Goal: Transaction & Acquisition: Purchase product/service

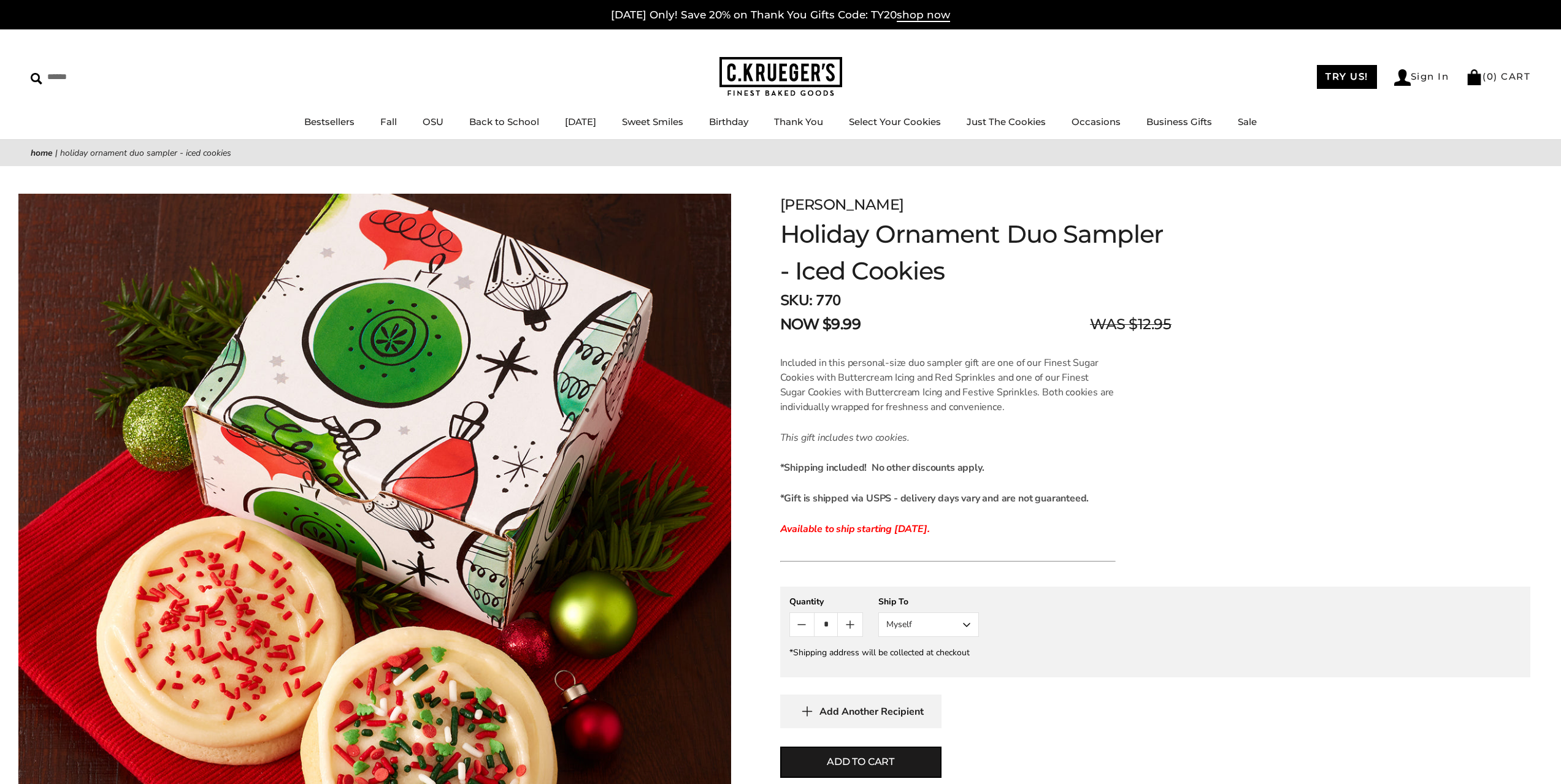
scroll to position [102, 0]
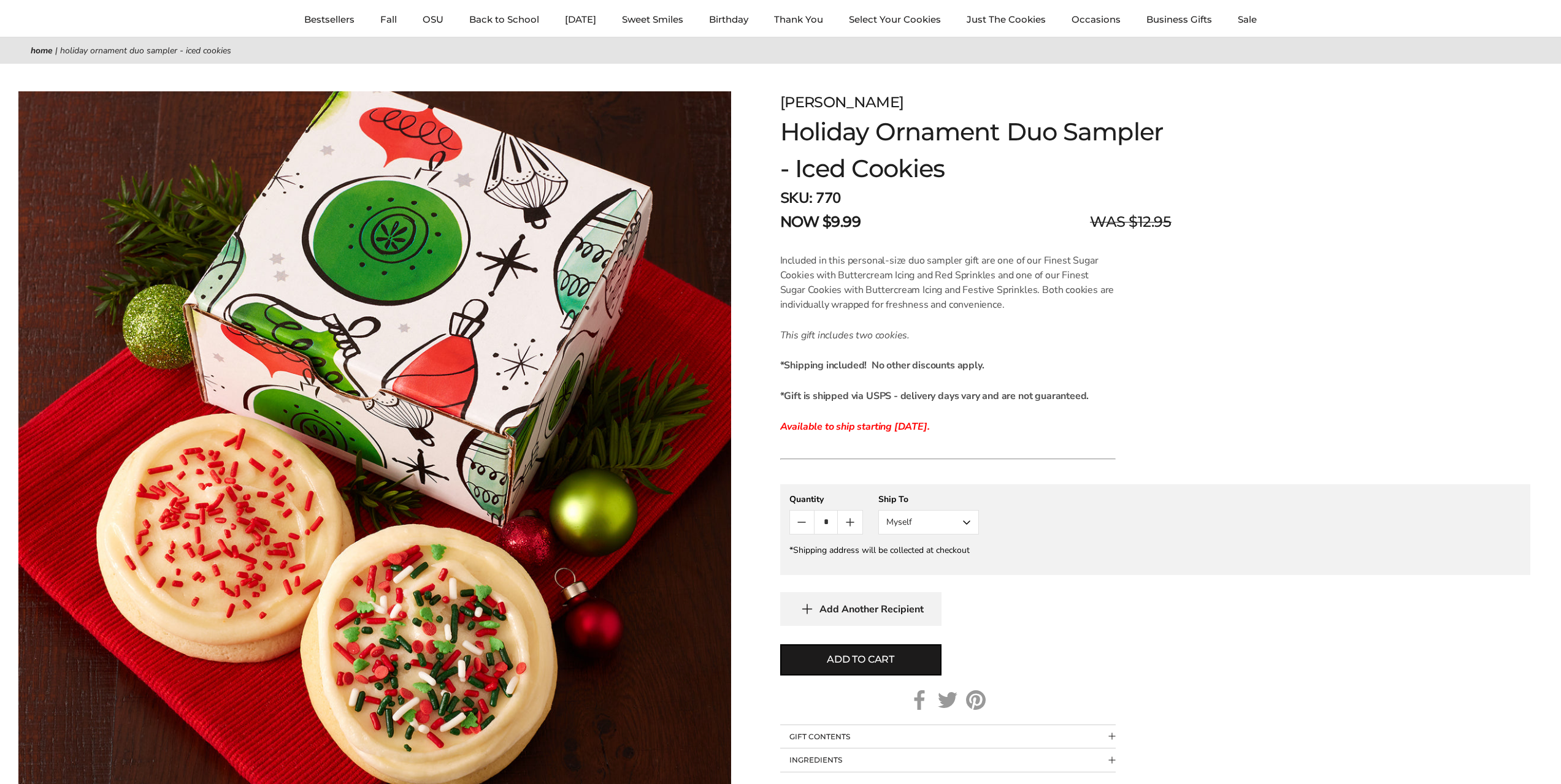
click at [194, 80] on div "Facebook Pinterest Twitter" at bounding box center [374, 433] width 750 height 740
click at [326, 20] on link "Bestsellers" at bounding box center [329, 19] width 50 height 12
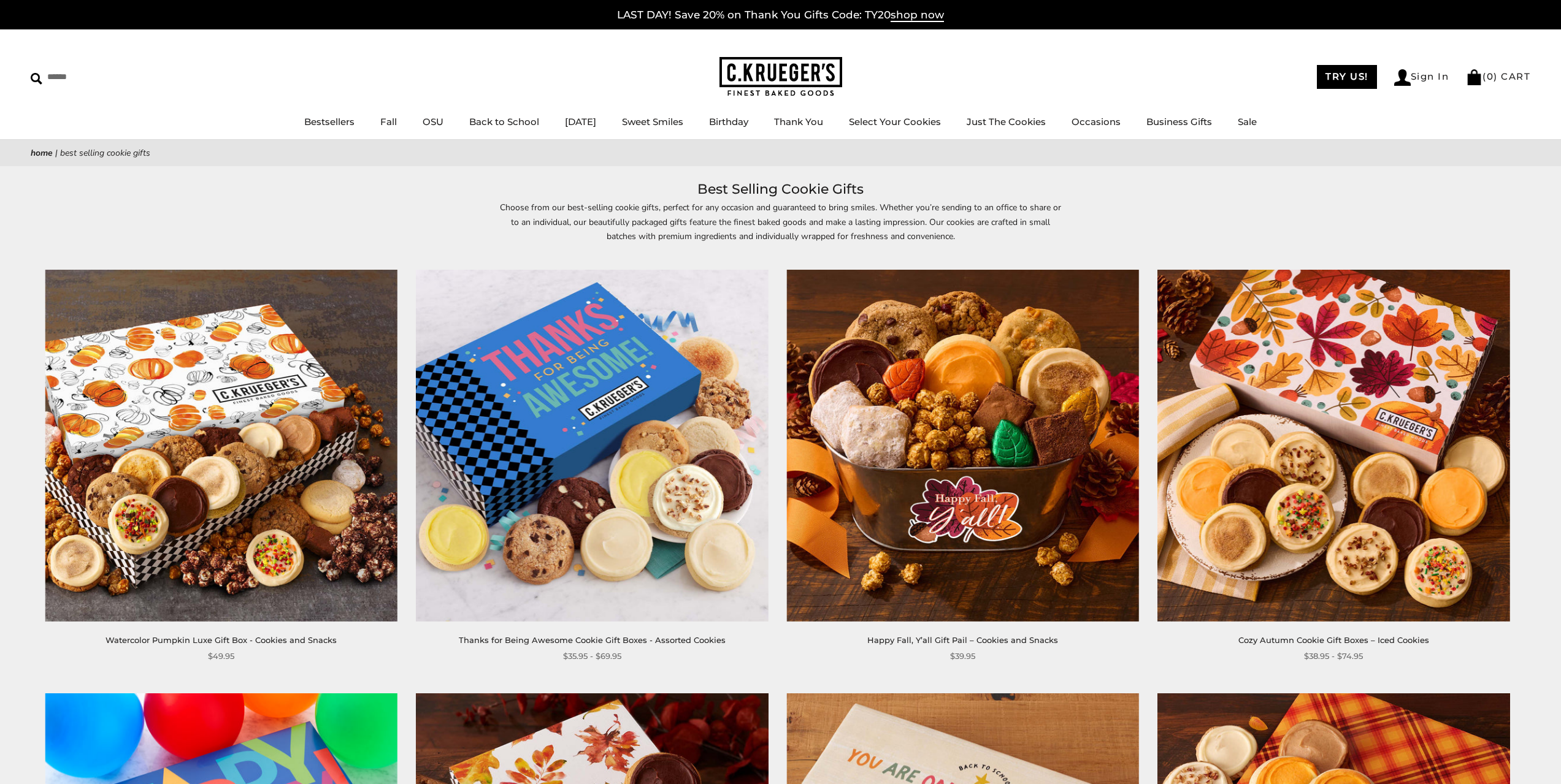
click at [626, 407] on img at bounding box center [591, 445] width 352 height 352
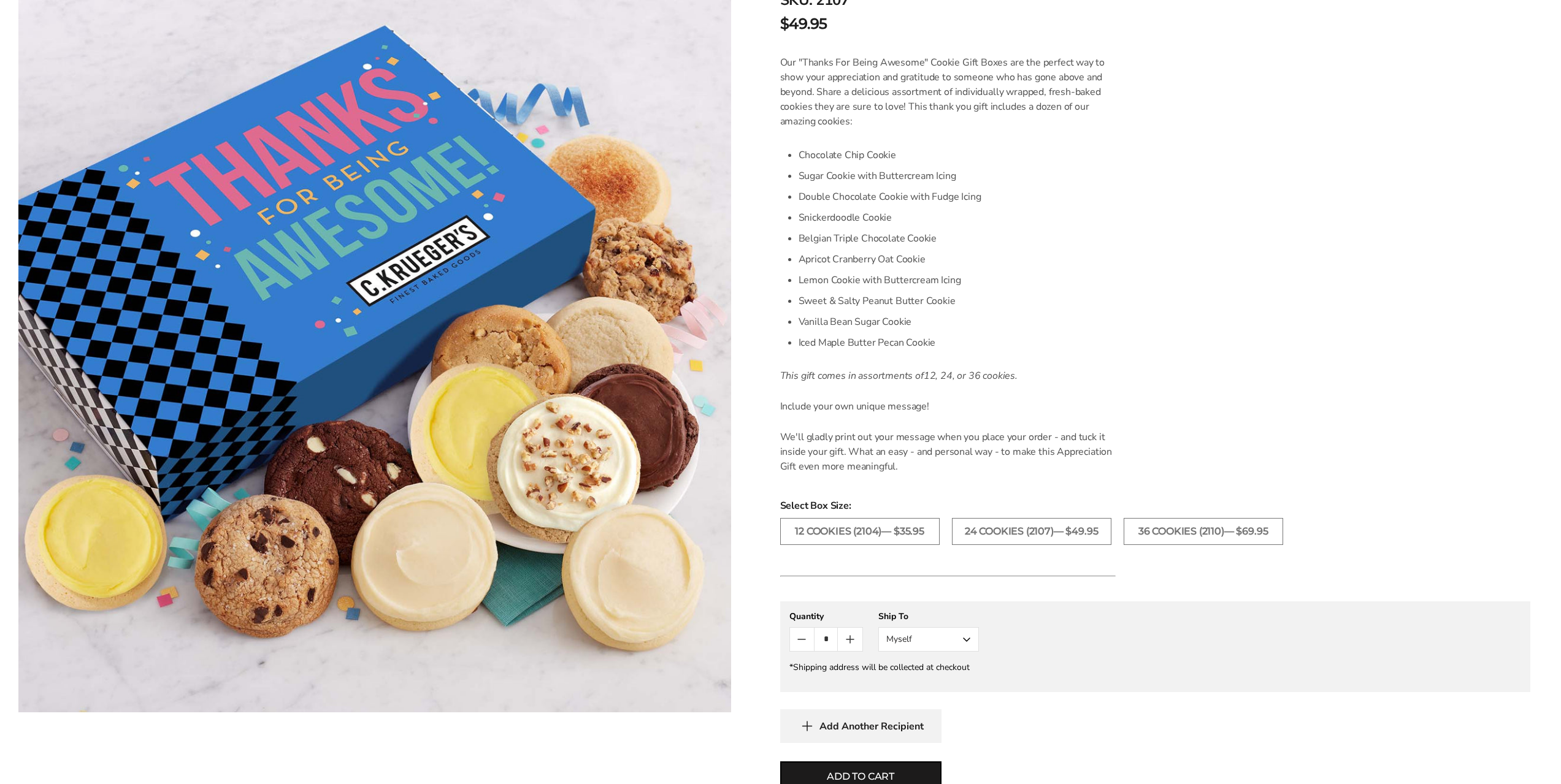
scroll to position [409, 0]
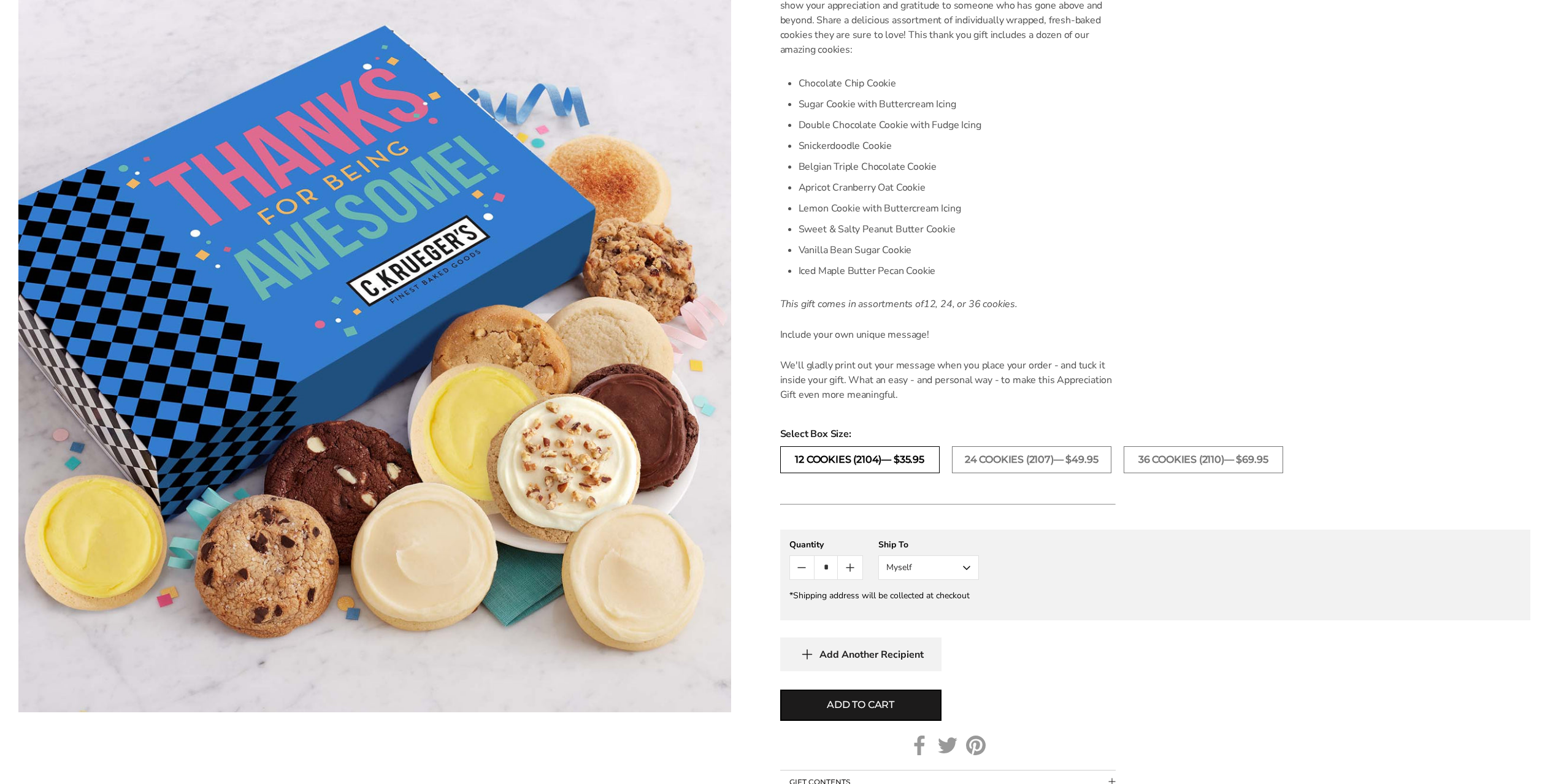
click at [806, 461] on label "12 Cookies (2104)— $35.95" at bounding box center [859, 459] width 159 height 27
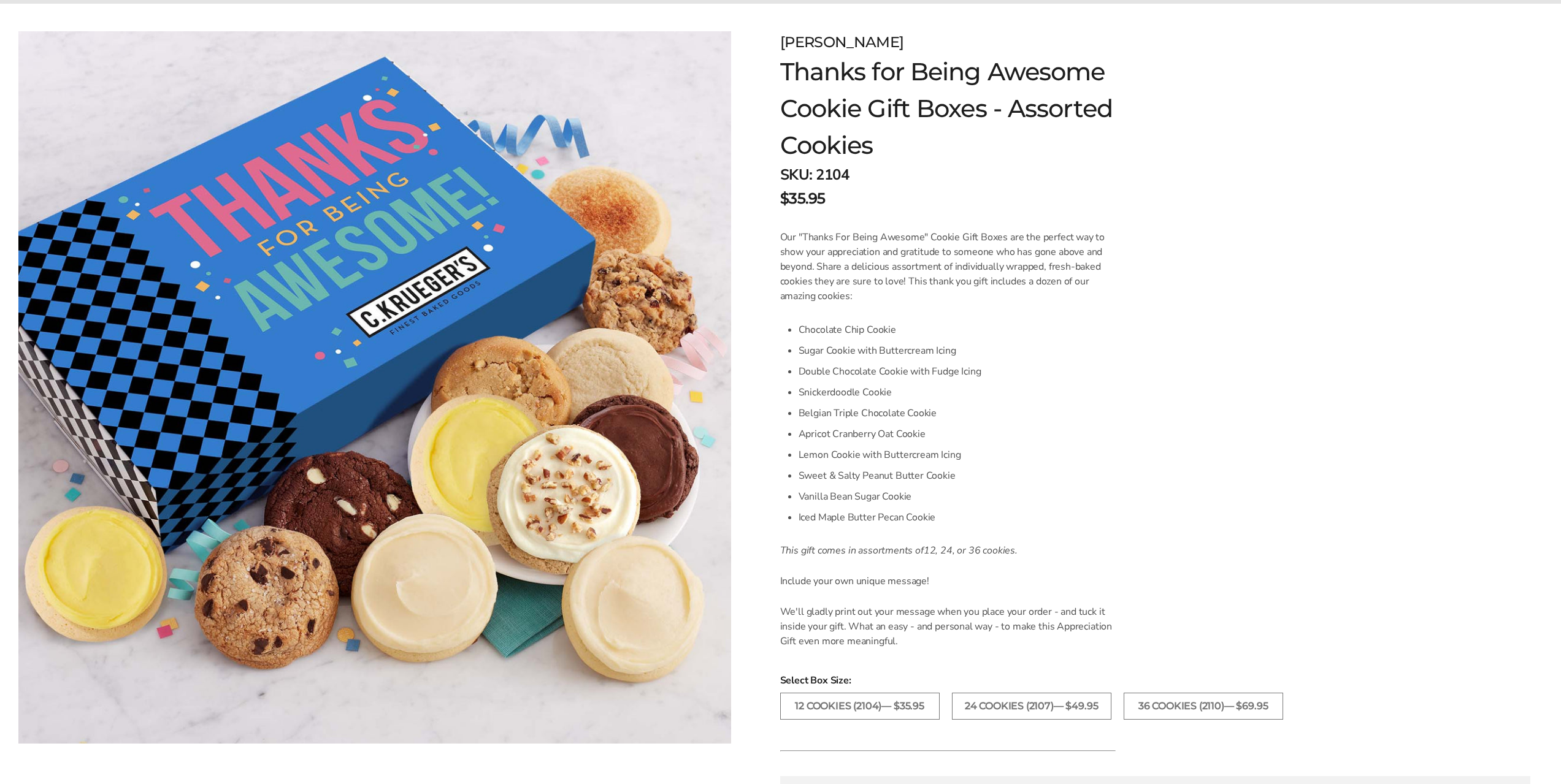
scroll to position [204, 0]
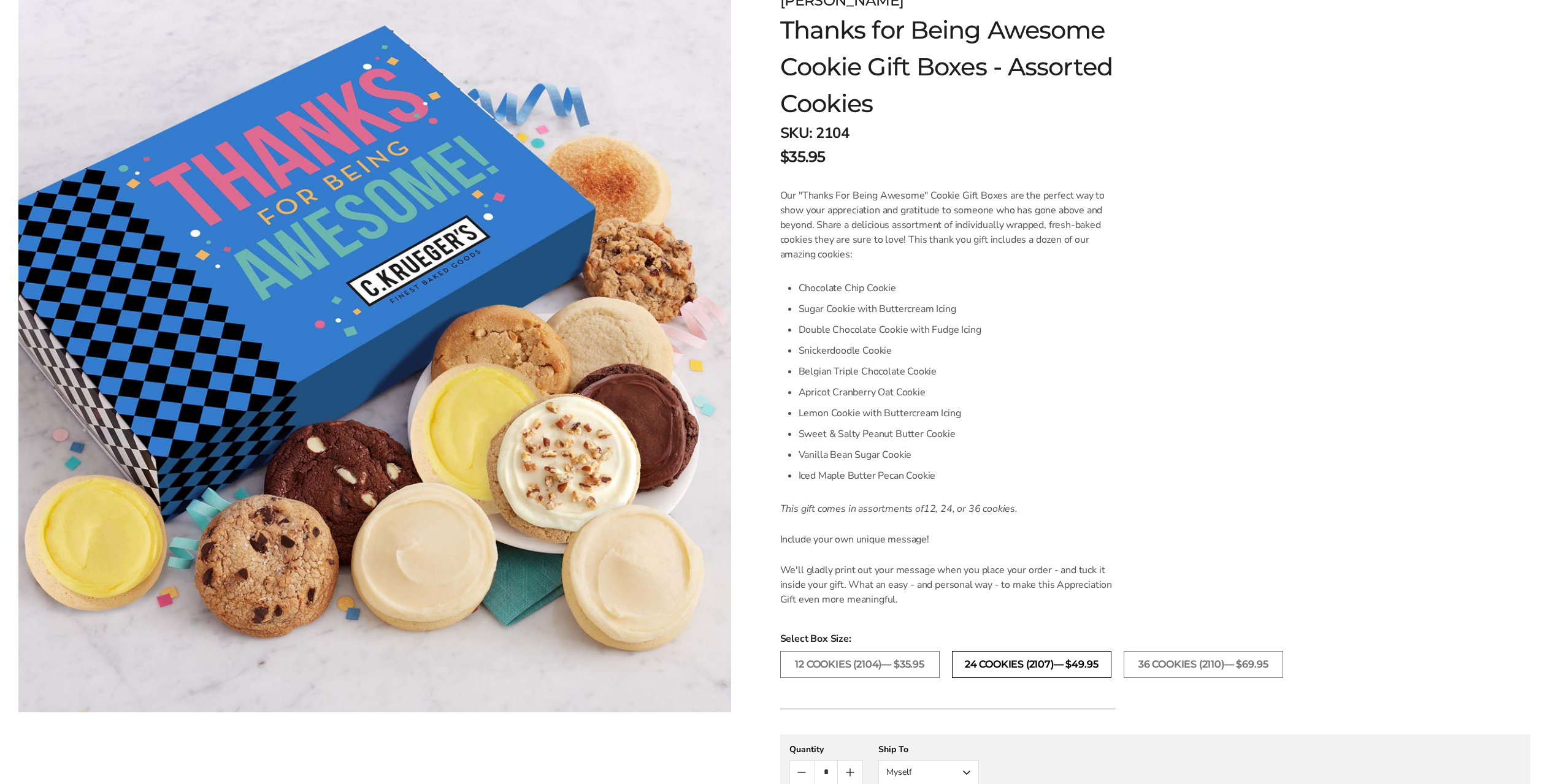
click at [997, 666] on label "24 Cookies (2107)— $49.95" at bounding box center [1031, 664] width 159 height 27
click at [1177, 670] on label "36 Cookies (2110)— $69.95" at bounding box center [1203, 664] width 159 height 27
click at [924, 662] on label "12 Cookies (2104)— $35.95" at bounding box center [859, 664] width 159 height 27
click at [1071, 671] on label "24 Cookies (2107)— $49.95" at bounding box center [1031, 664] width 159 height 27
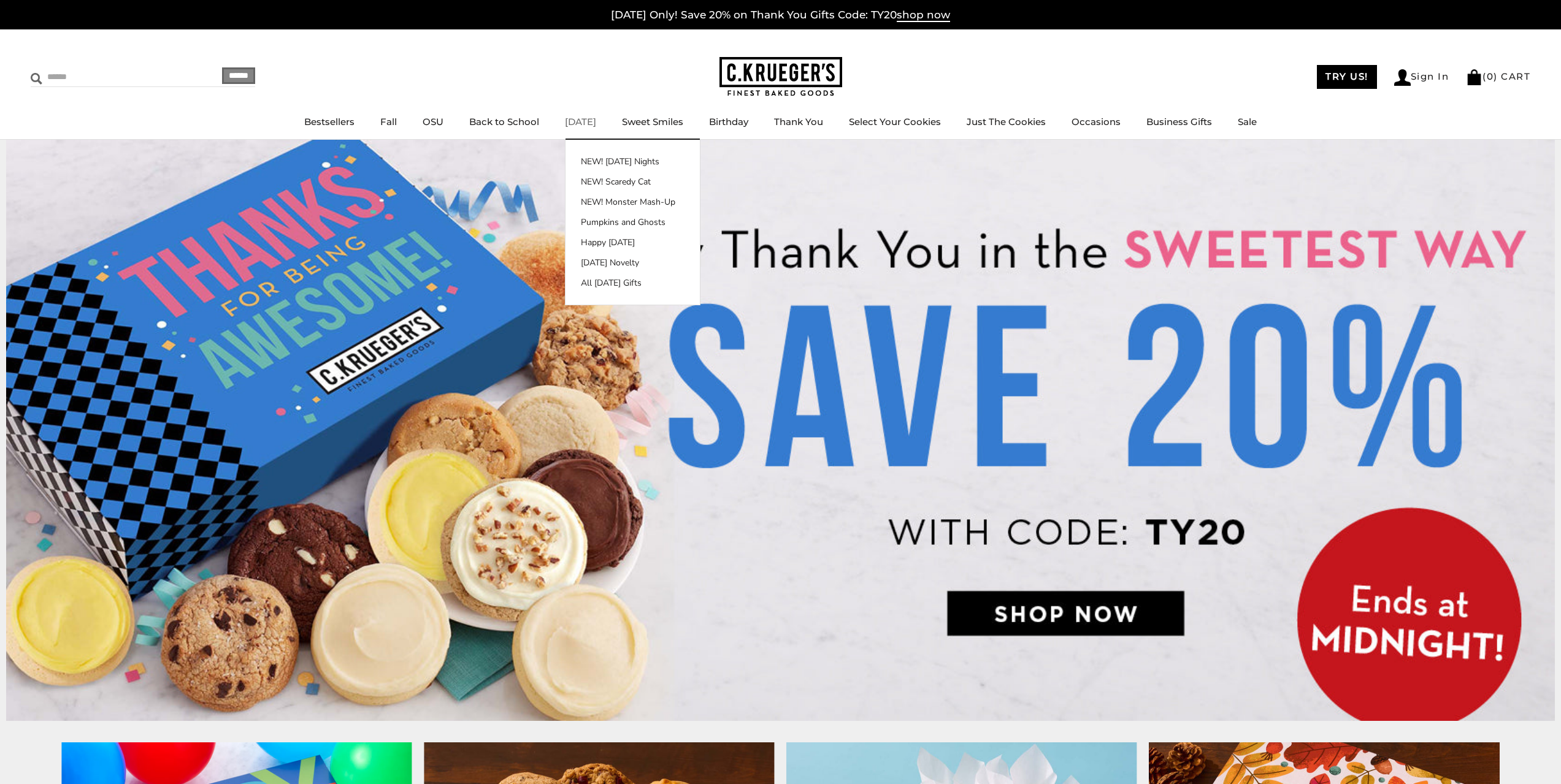
click at [79, 86] on input "Search" at bounding box center [104, 77] width 146 height 19
paste input "**********"
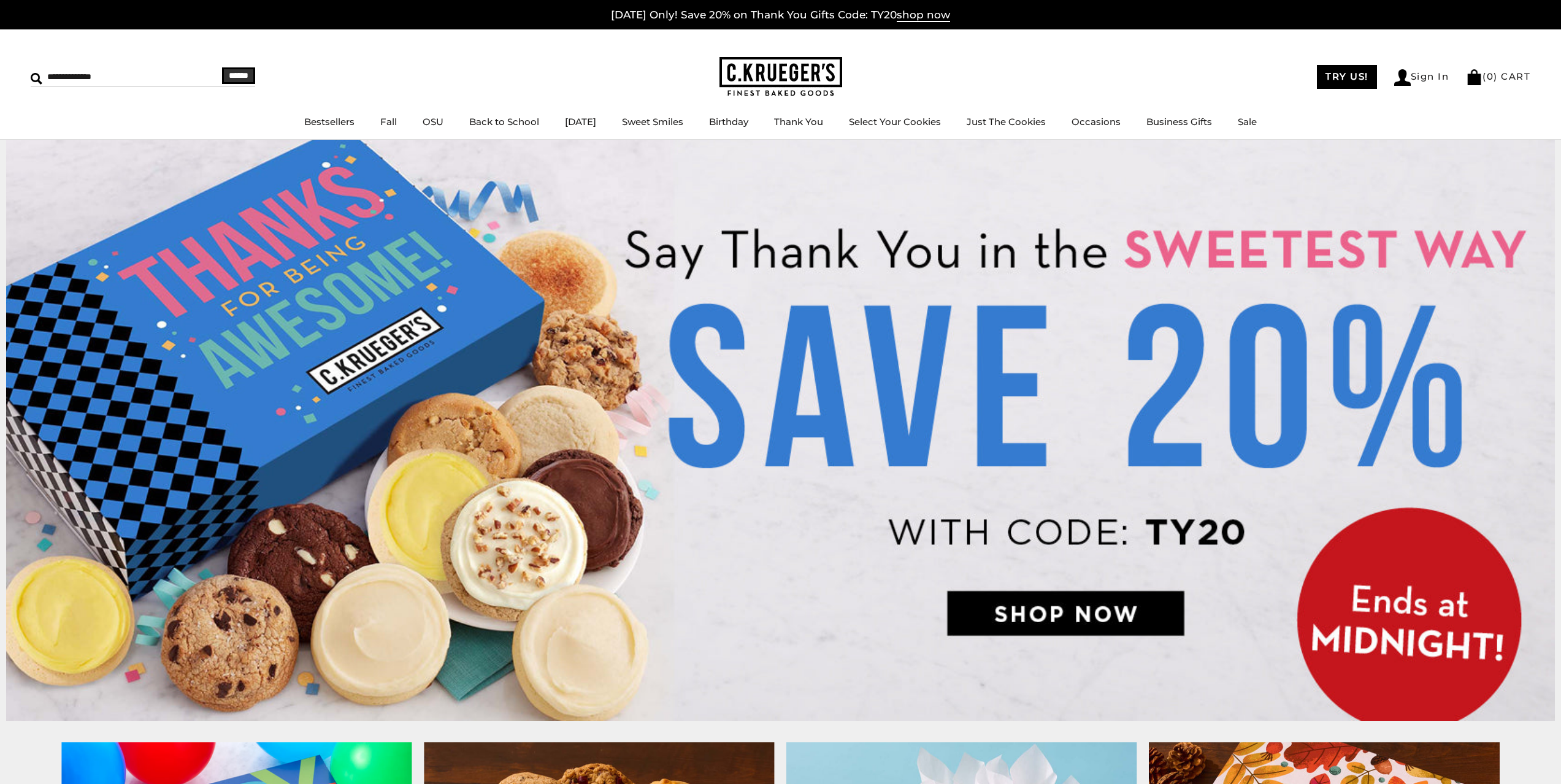
type input "**********"
click at [222, 67] on input "******" at bounding box center [238, 75] width 33 height 16
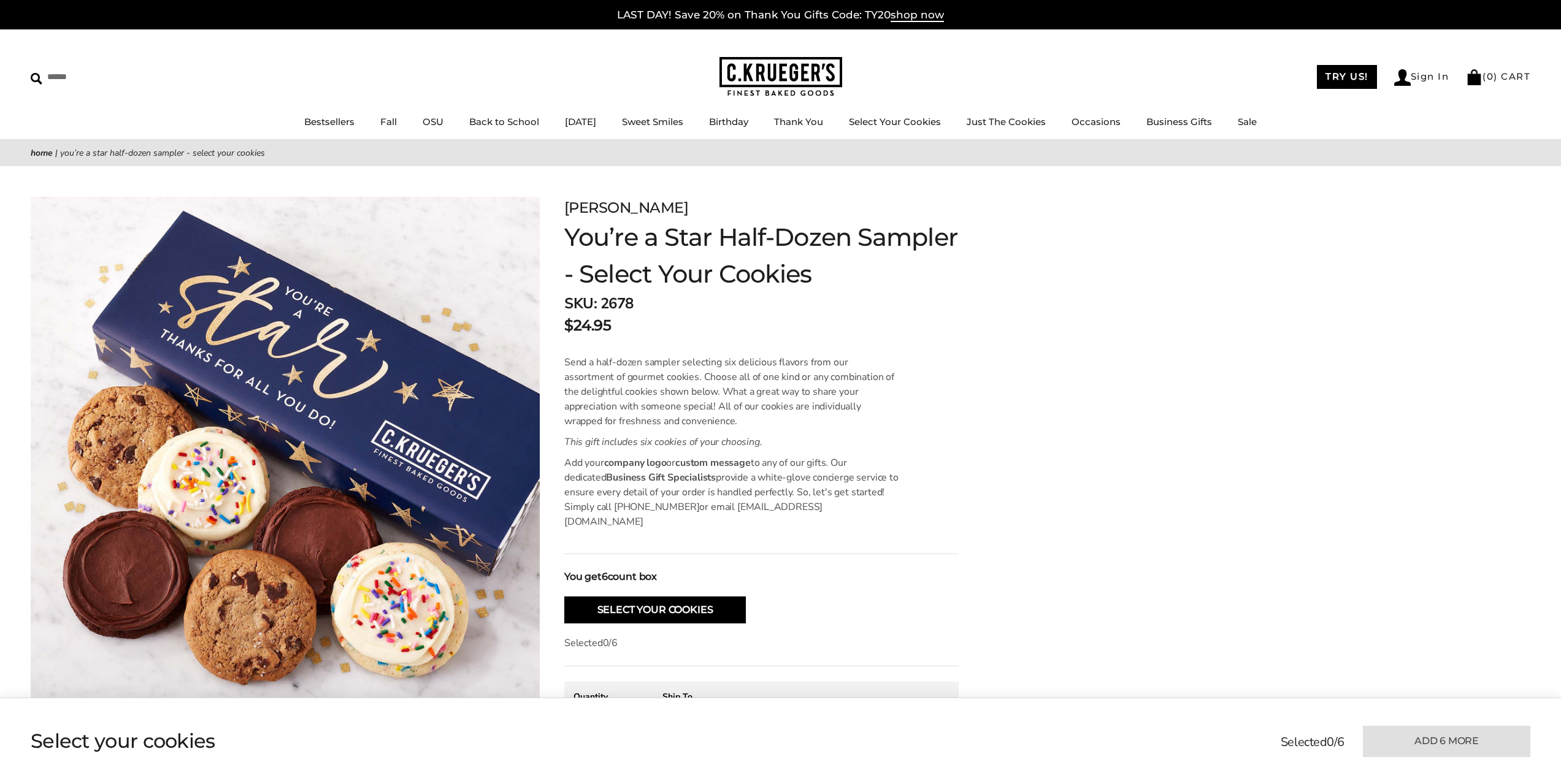
click at [608, 571] on span "6" at bounding box center [605, 576] width 6 height 12
click at [700, 279] on h1 "You’re a Star Half-Dozen Sampler - Select Your Cookies" at bounding box center [761, 255] width 395 height 73
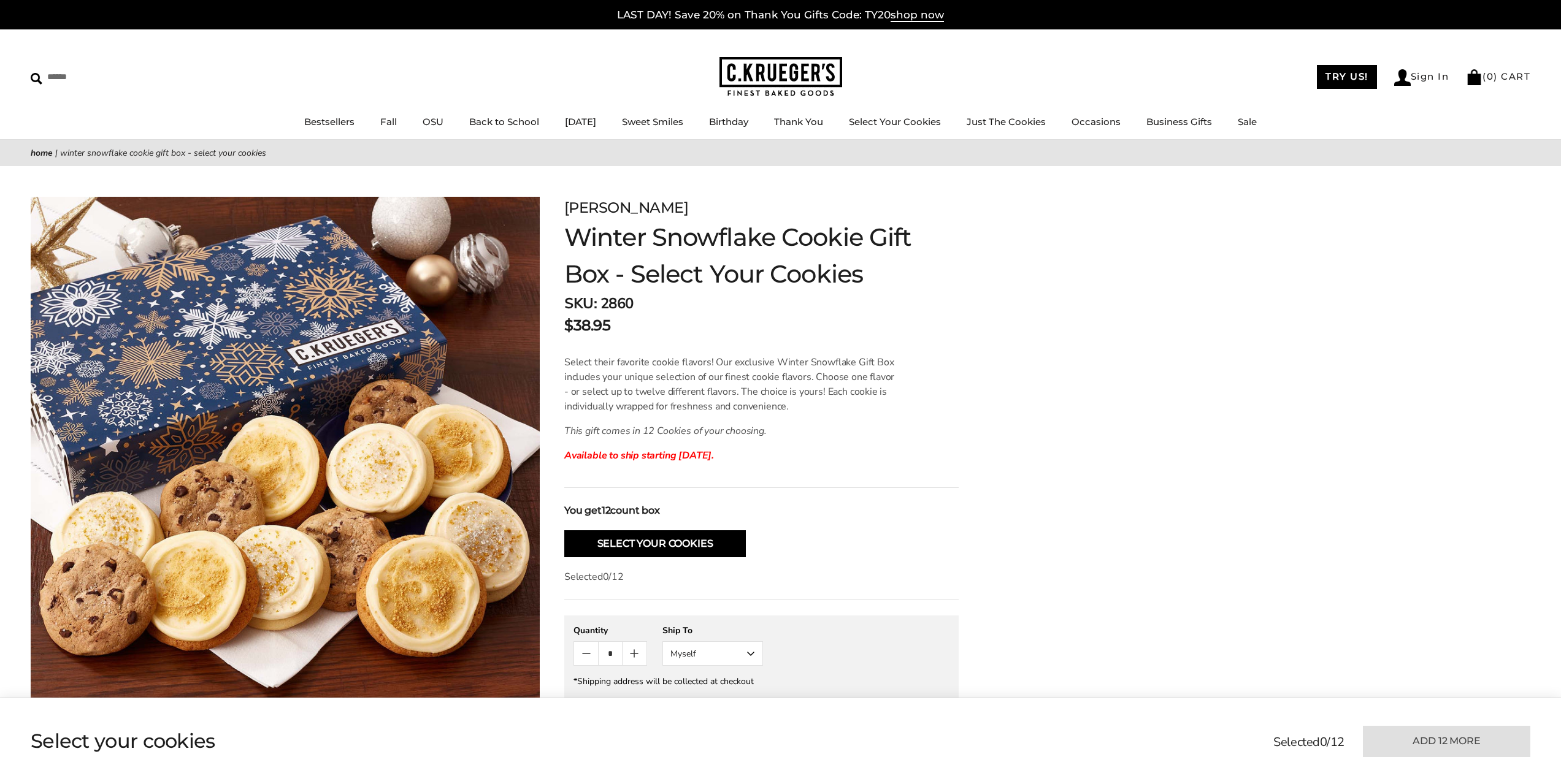
click at [666, 434] on em "This gift comes in 12 Cookies of your choosing." at bounding box center [665, 431] width 203 height 13
click at [681, 430] on em "This gift comes in 12 Cookies of your choosing." at bounding box center [665, 431] width 203 height 13
click at [758, 437] on em "This gift comes in 12 Cookies of your choosing." at bounding box center [665, 431] width 203 height 13
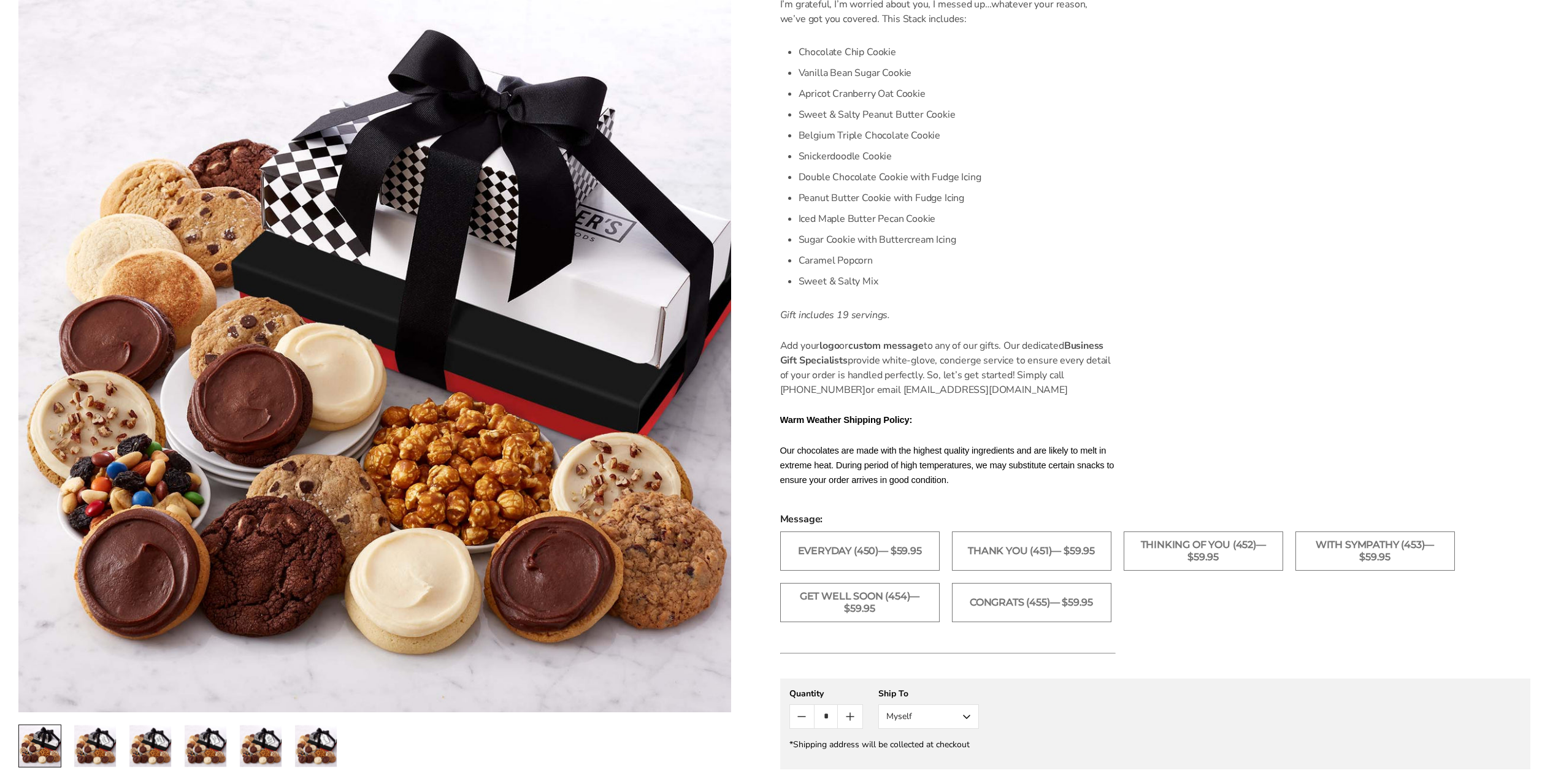
scroll to position [510, 0]
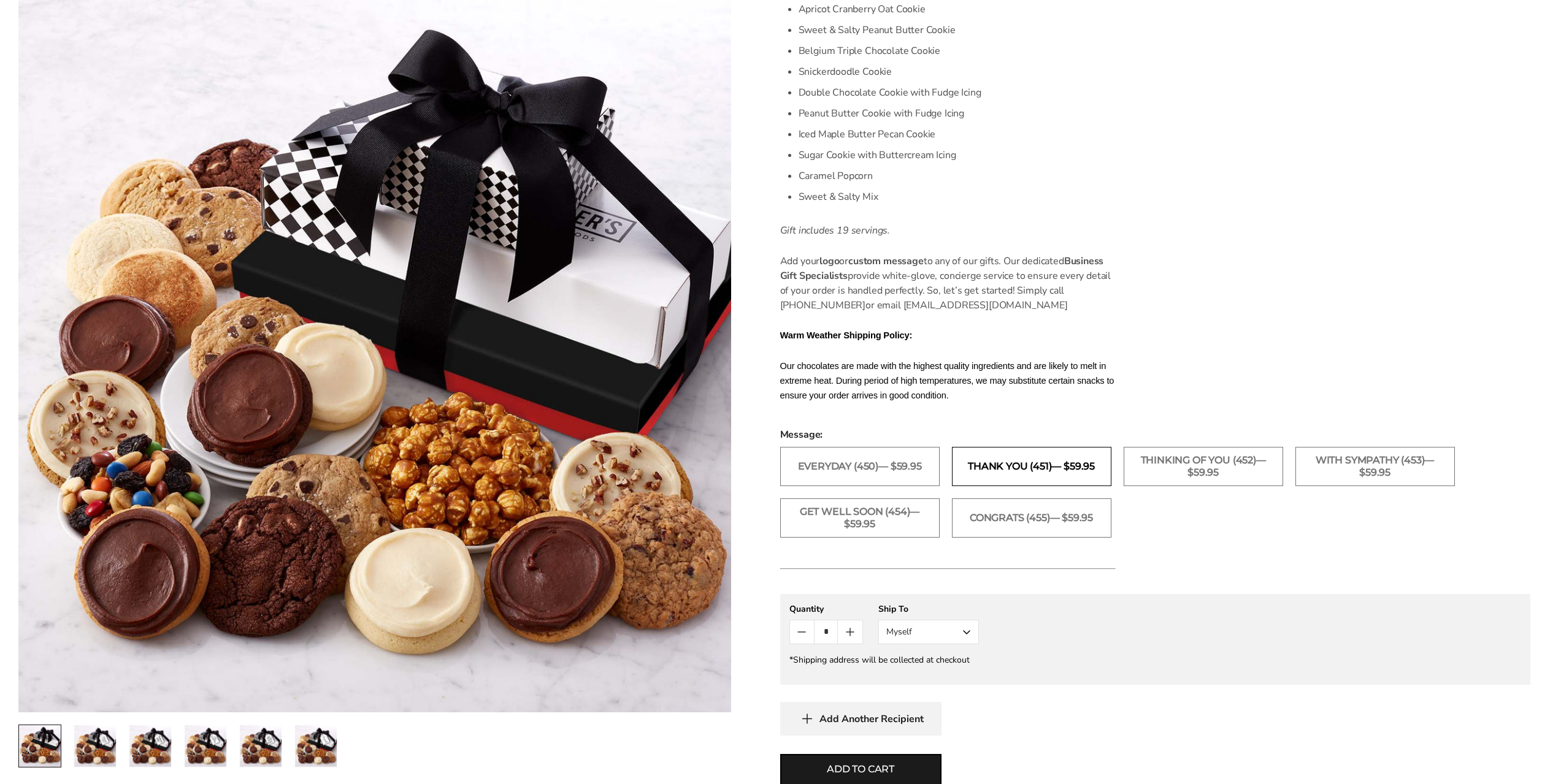
click at [1020, 472] on label "Thank You (451)— $59.95" at bounding box center [1031, 466] width 159 height 39
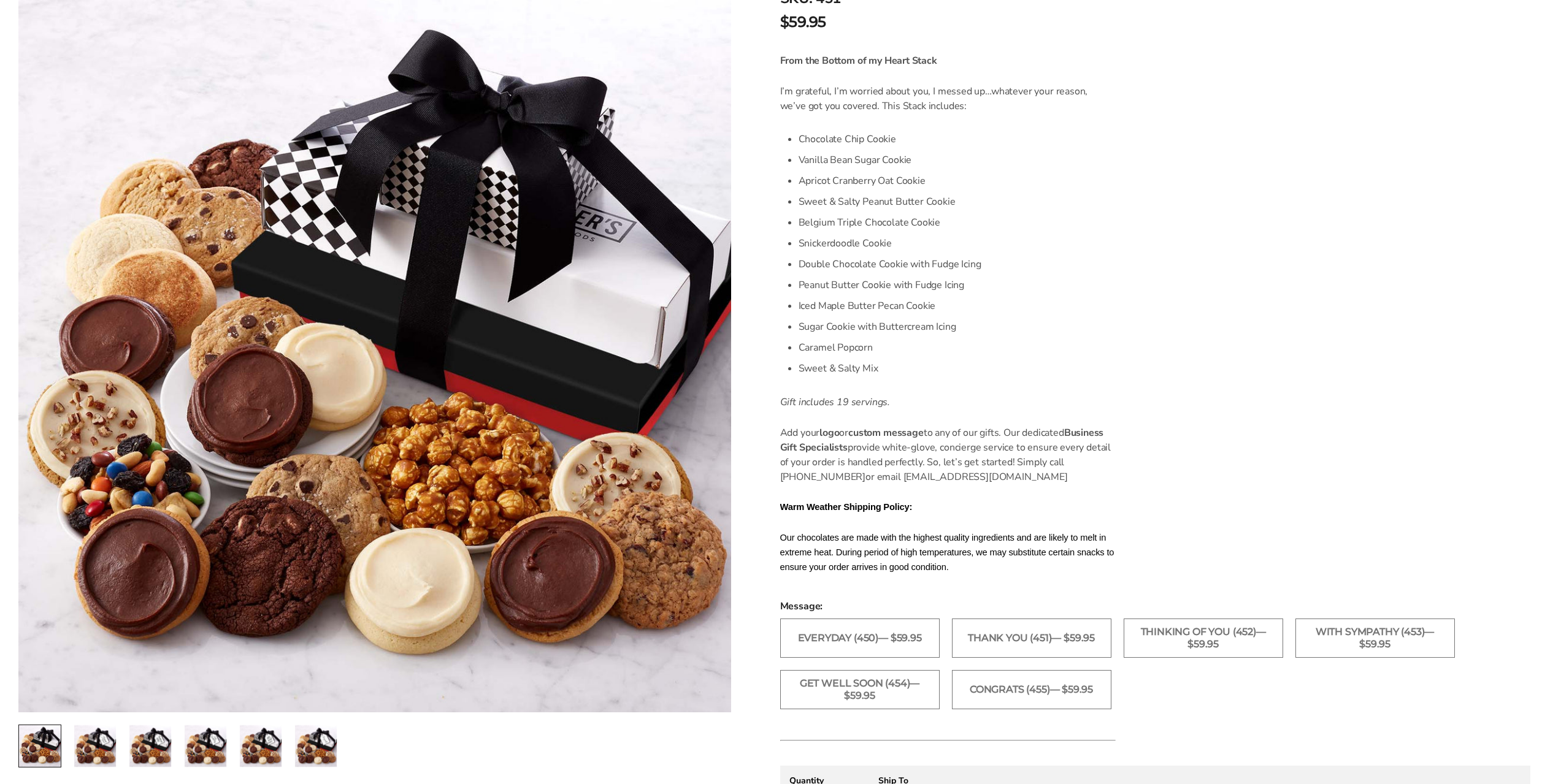
scroll to position [409, 0]
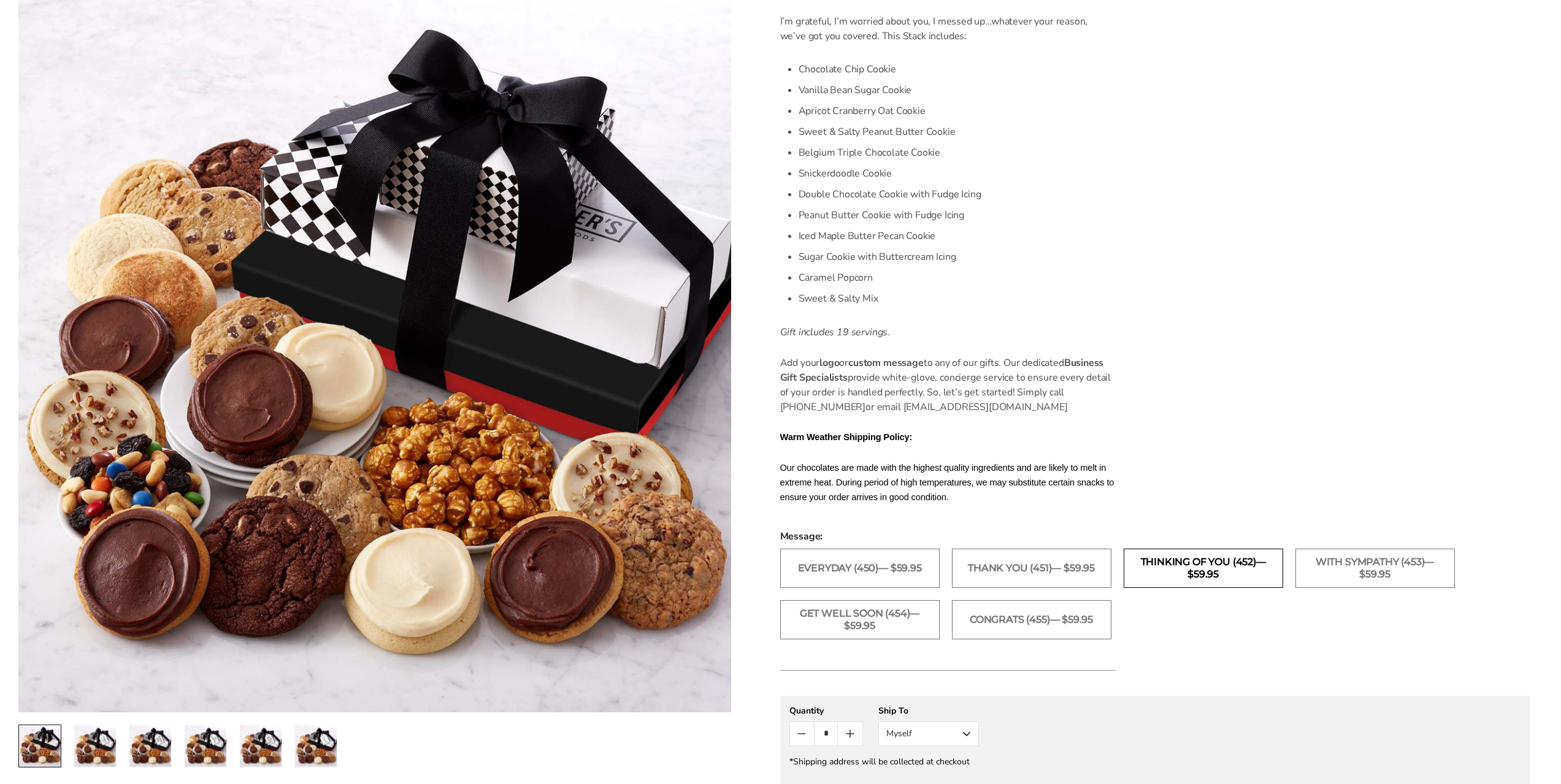
click at [1227, 572] on label "Thinking of You (452)— $59.95" at bounding box center [1203, 568] width 159 height 39
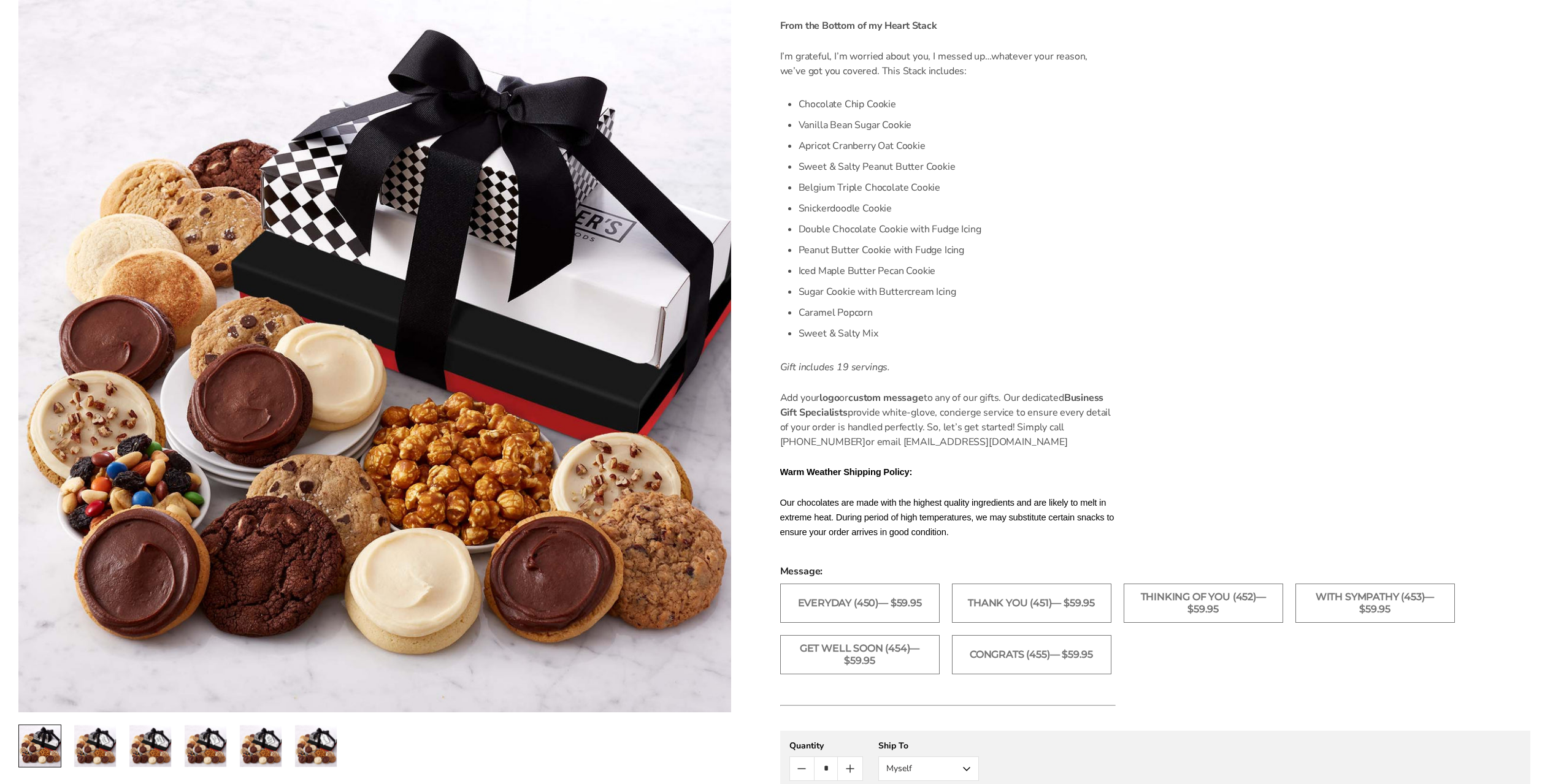
scroll to position [409, 0]
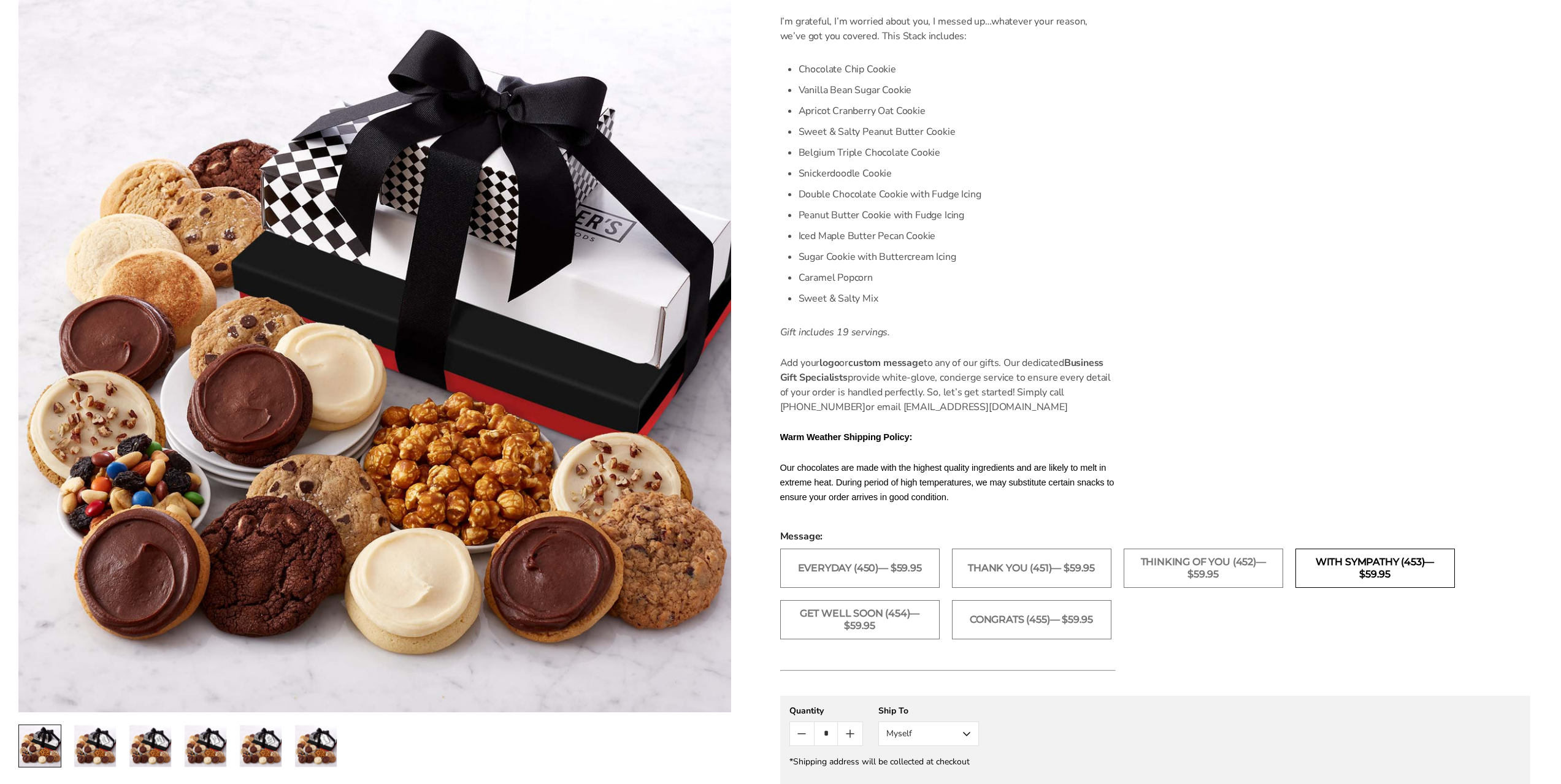
click at [1351, 574] on label "With Sympathy (453)— $59.95" at bounding box center [1375, 568] width 159 height 39
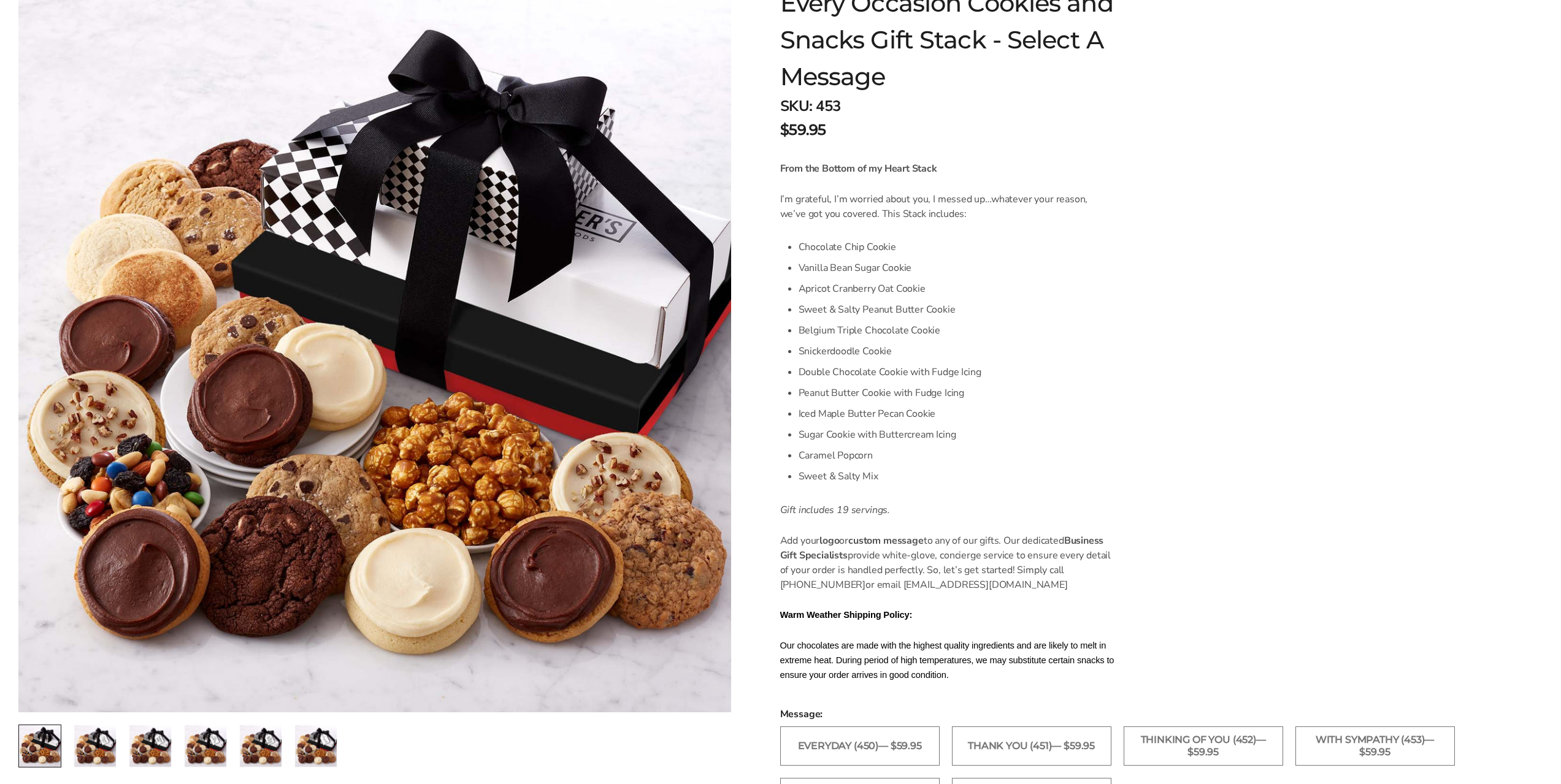
scroll to position [306, 0]
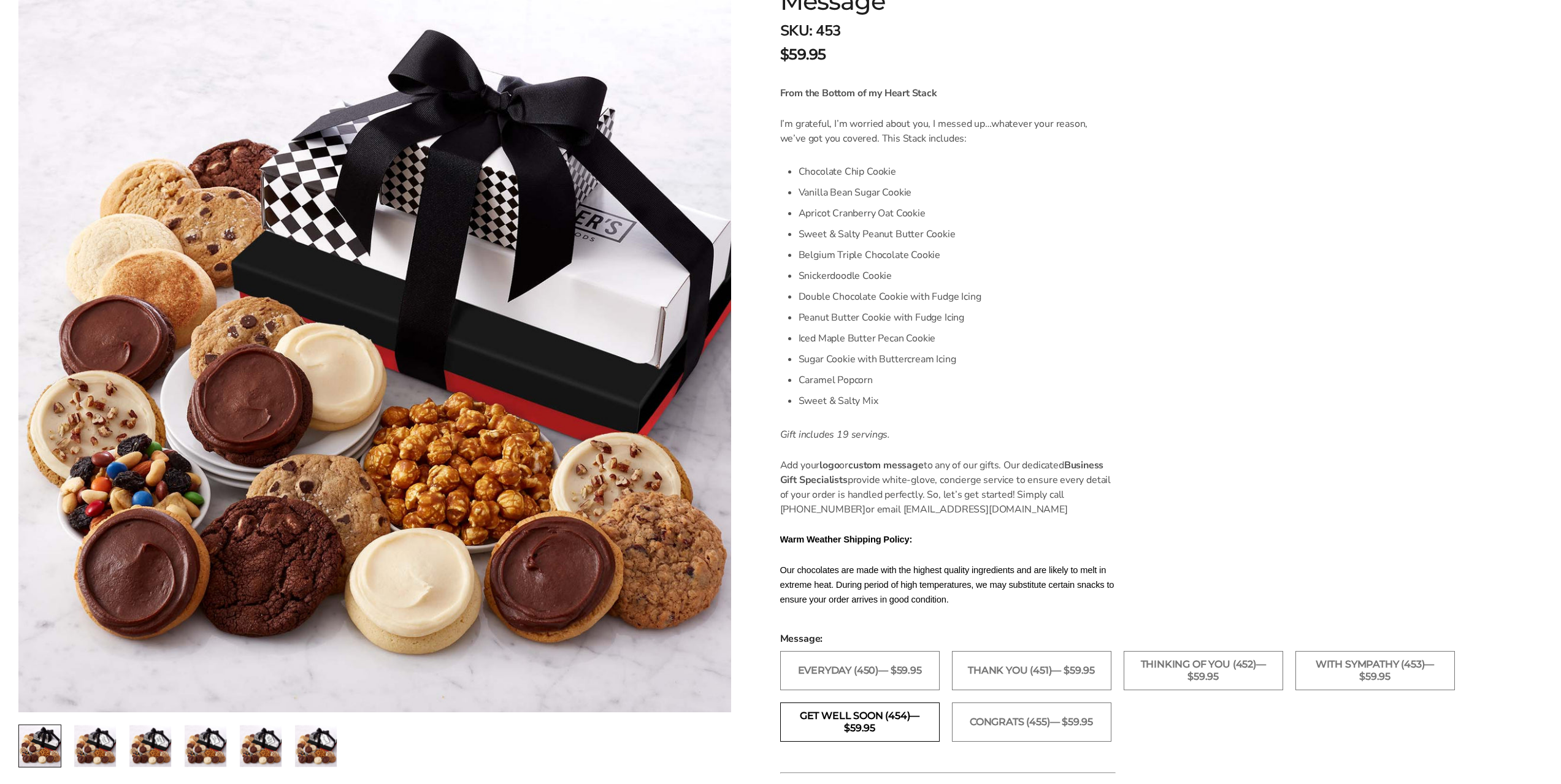
click at [871, 707] on label "Get Well Soon (454)— $59.95" at bounding box center [859, 721] width 159 height 39
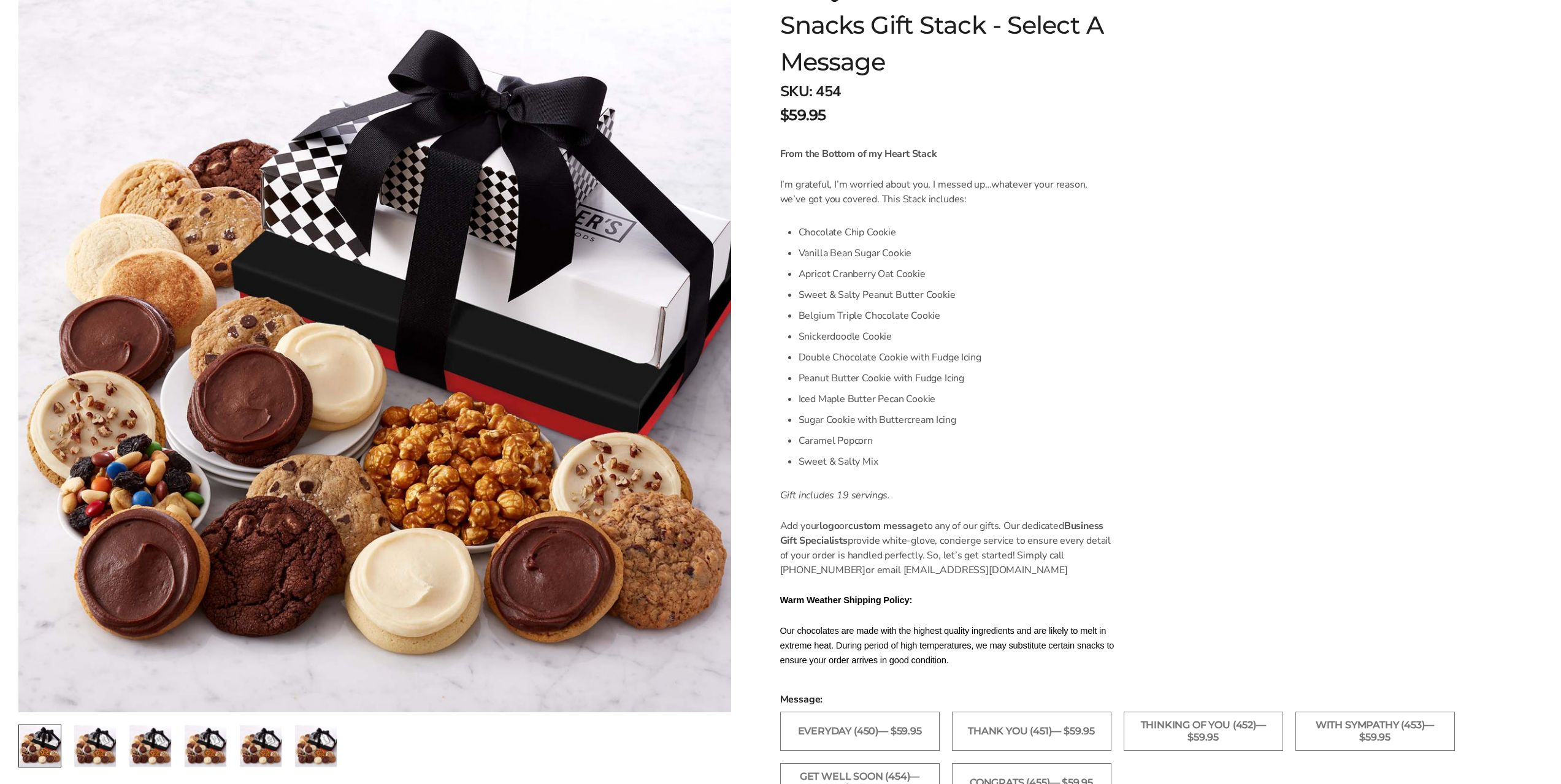
scroll to position [204, 0]
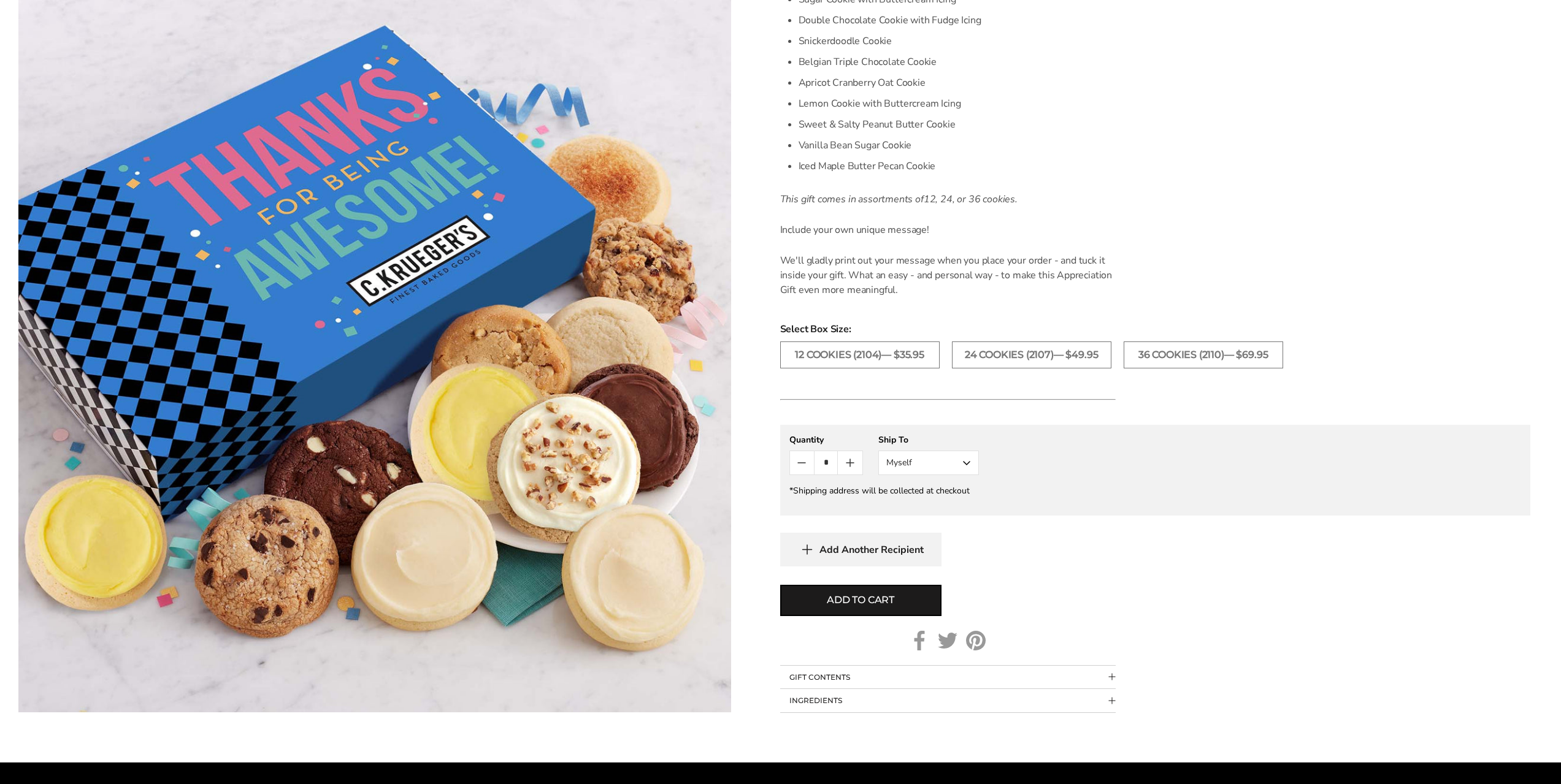
scroll to position [510, 0]
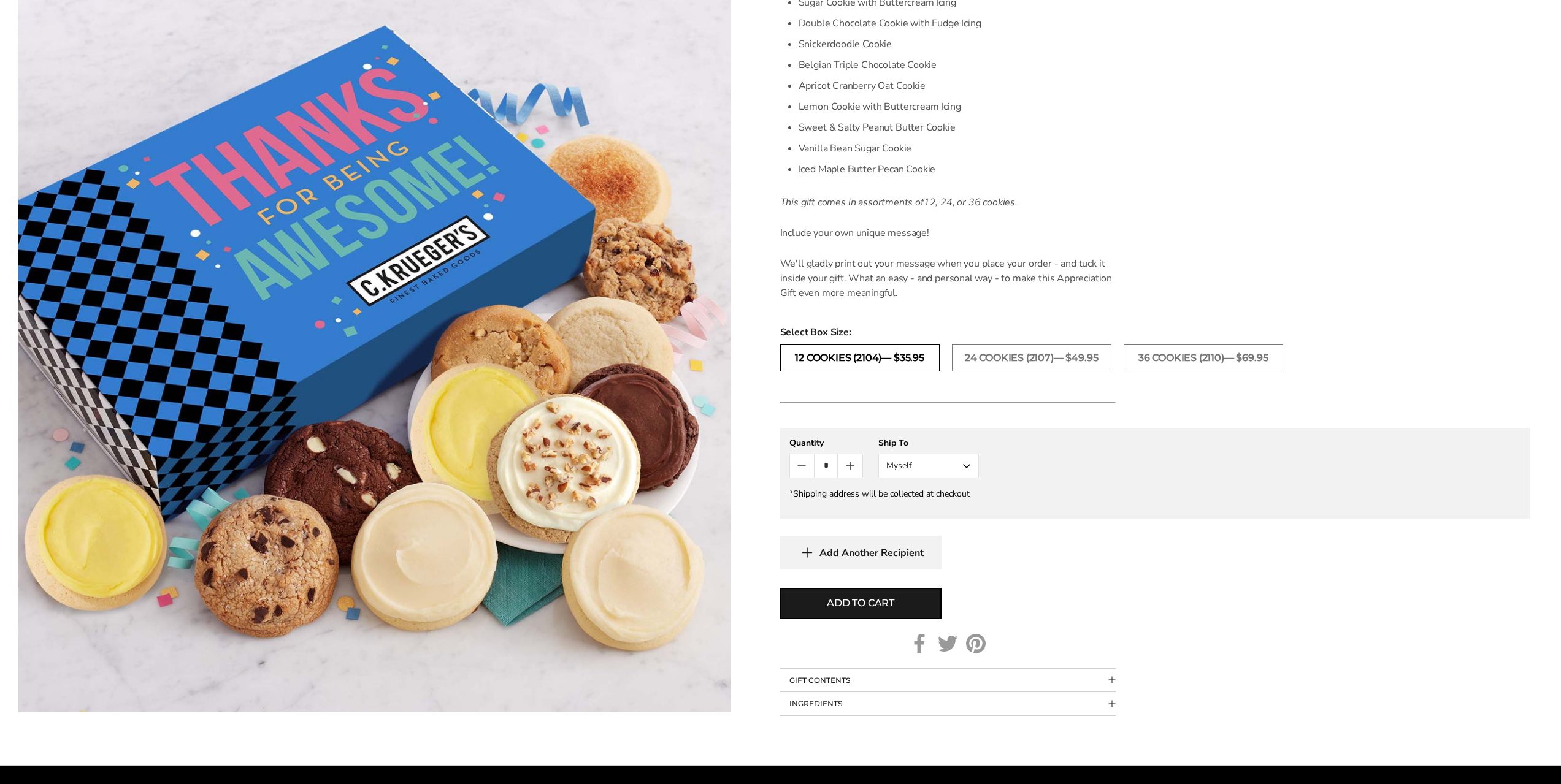
click at [874, 359] on label "12 Cookies (2104)— $35.95" at bounding box center [859, 358] width 159 height 27
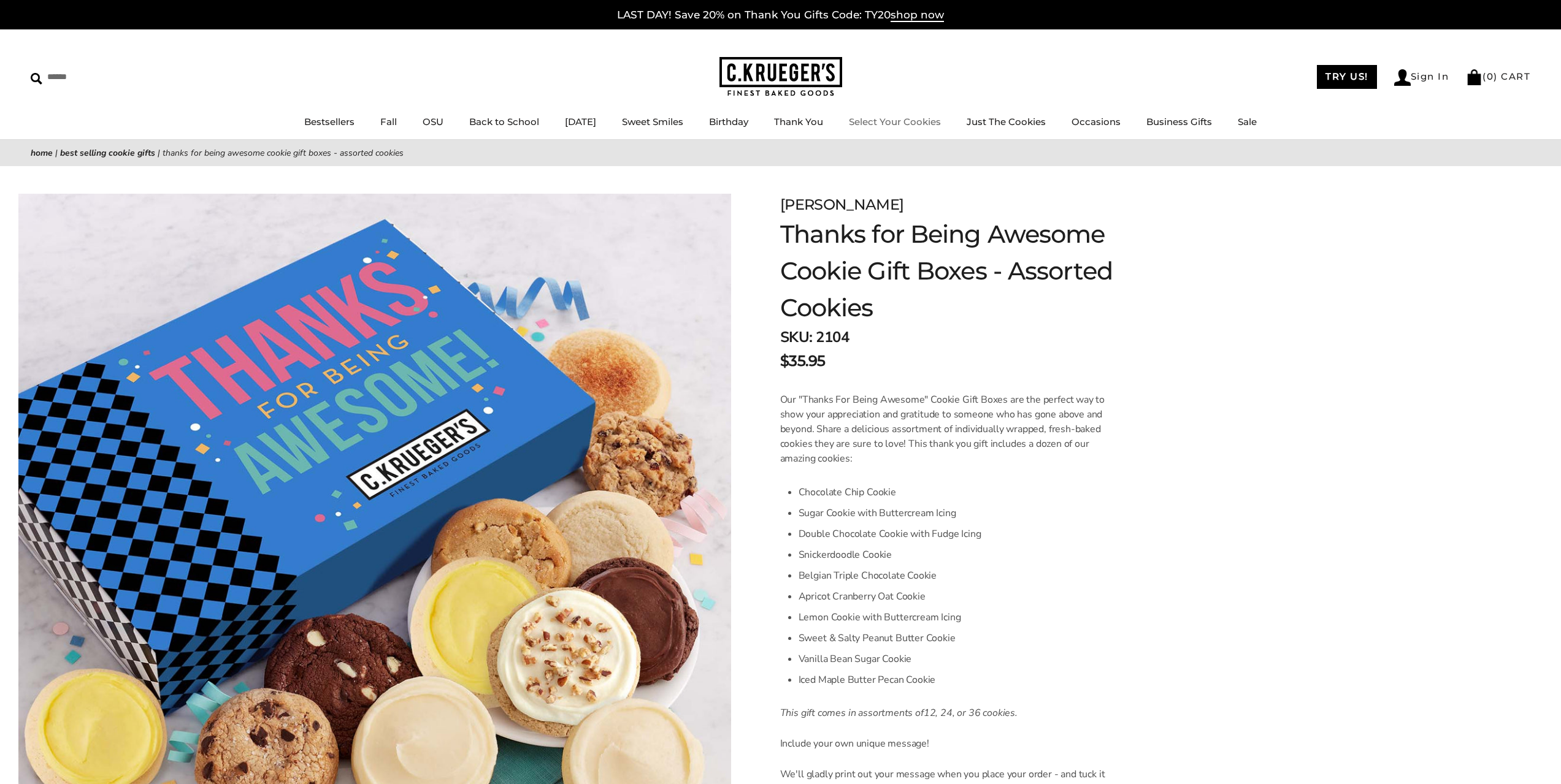
click at [897, 121] on link "Select Your Cookies" at bounding box center [894, 121] width 92 height 12
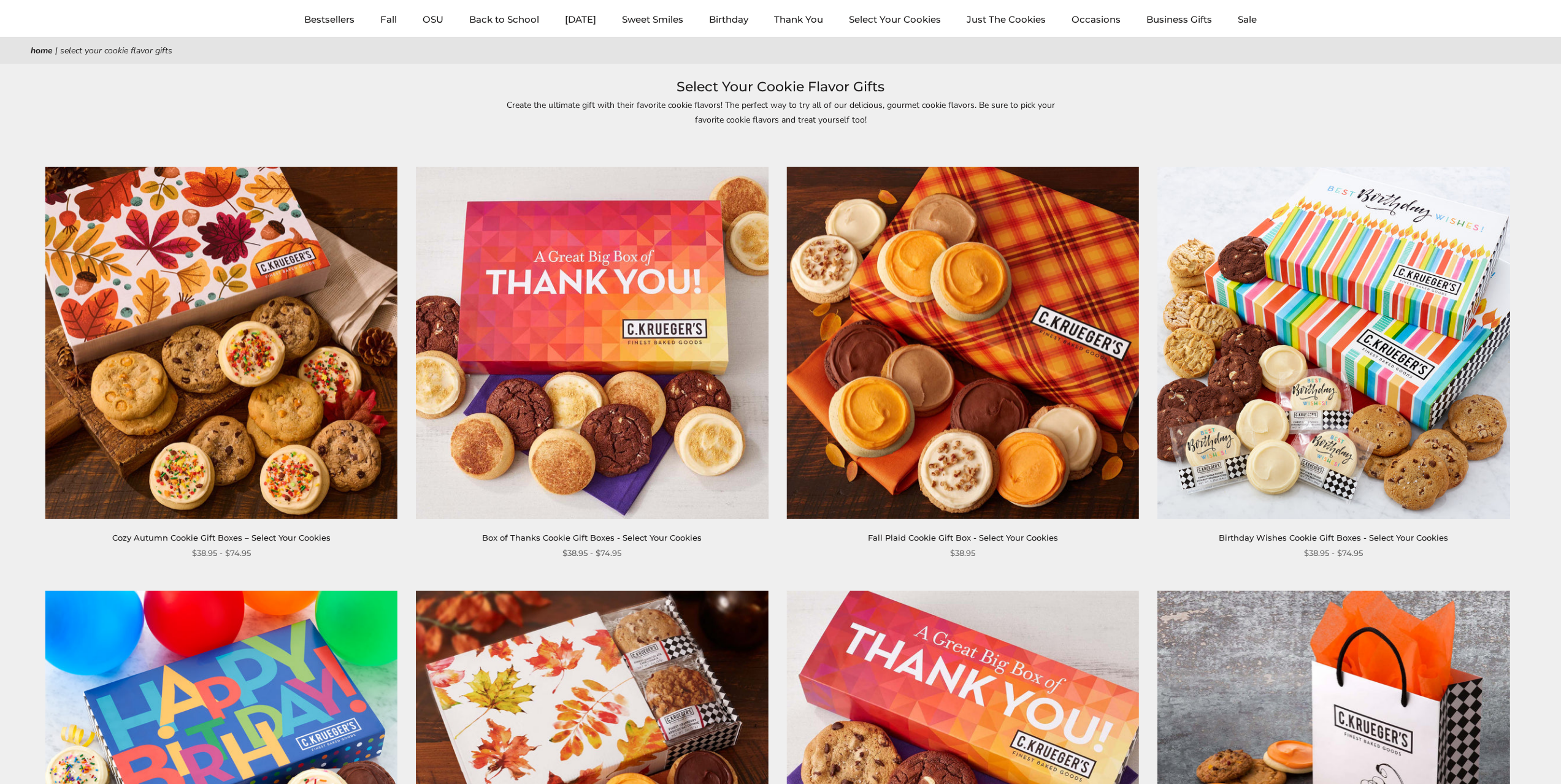
click at [251, 324] on img at bounding box center [221, 343] width 352 height 352
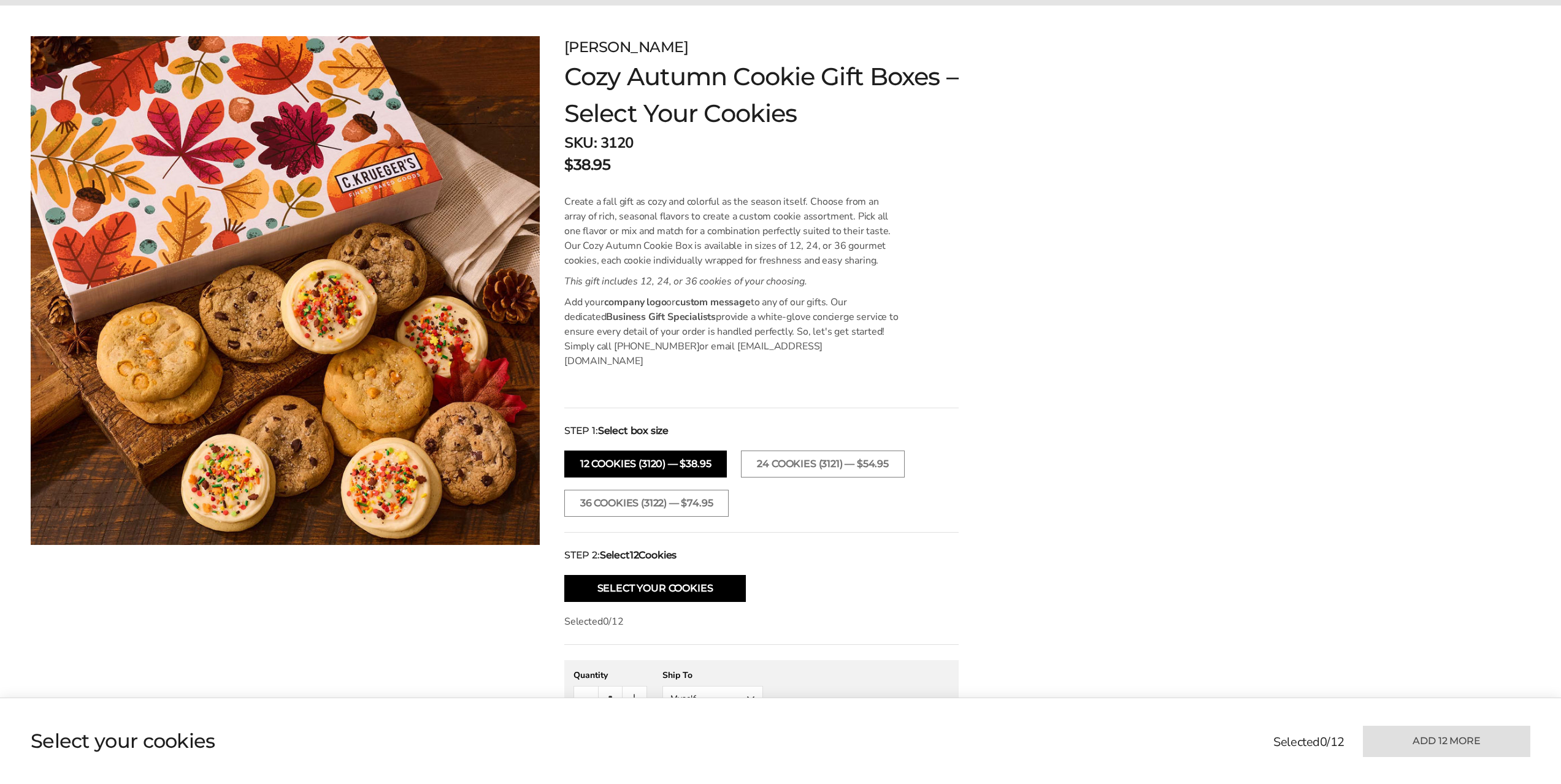
scroll to position [204, 0]
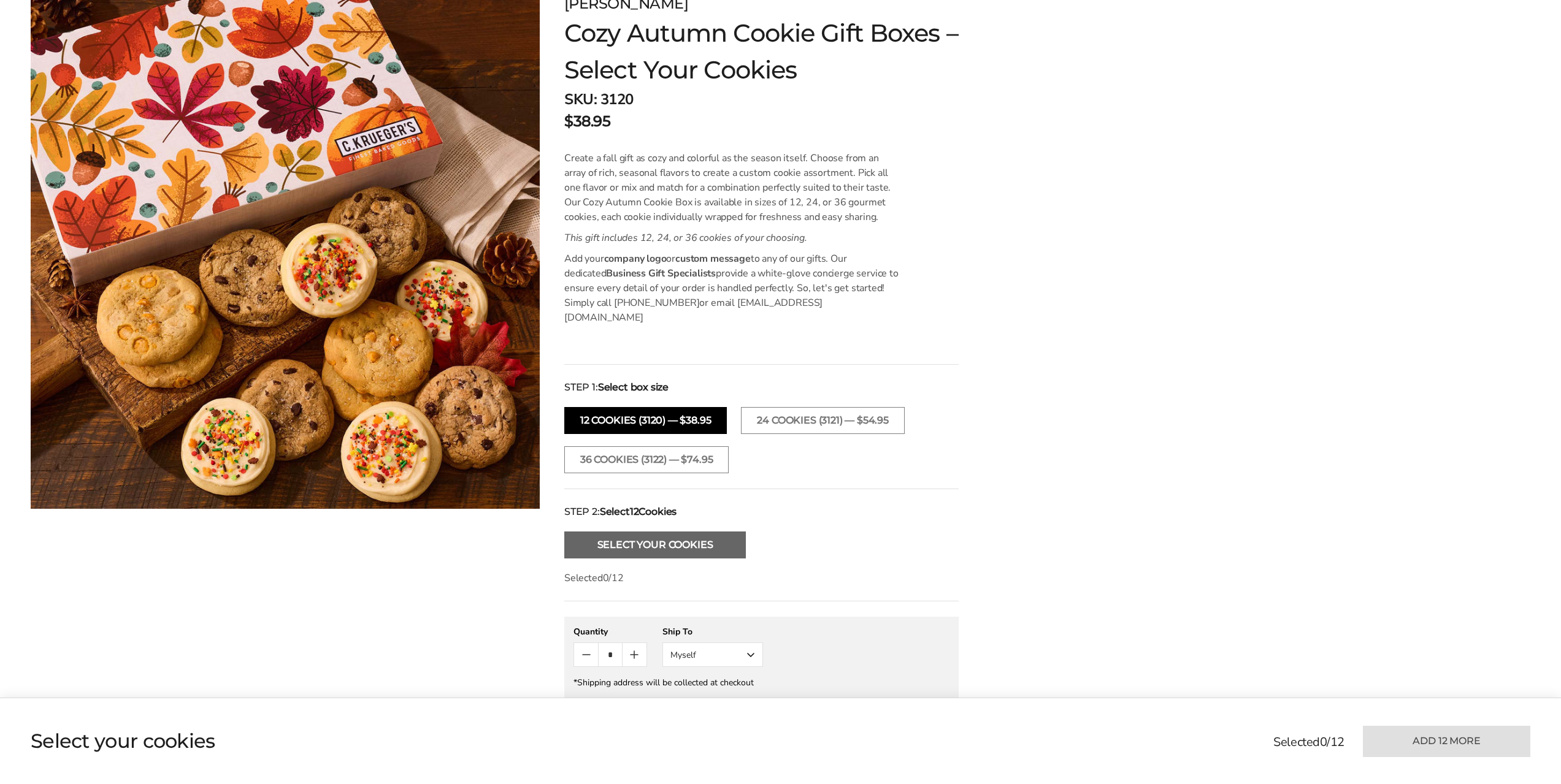
click at [697, 532] on button "Select Your Cookies" at bounding box center [654, 544] width 182 height 27
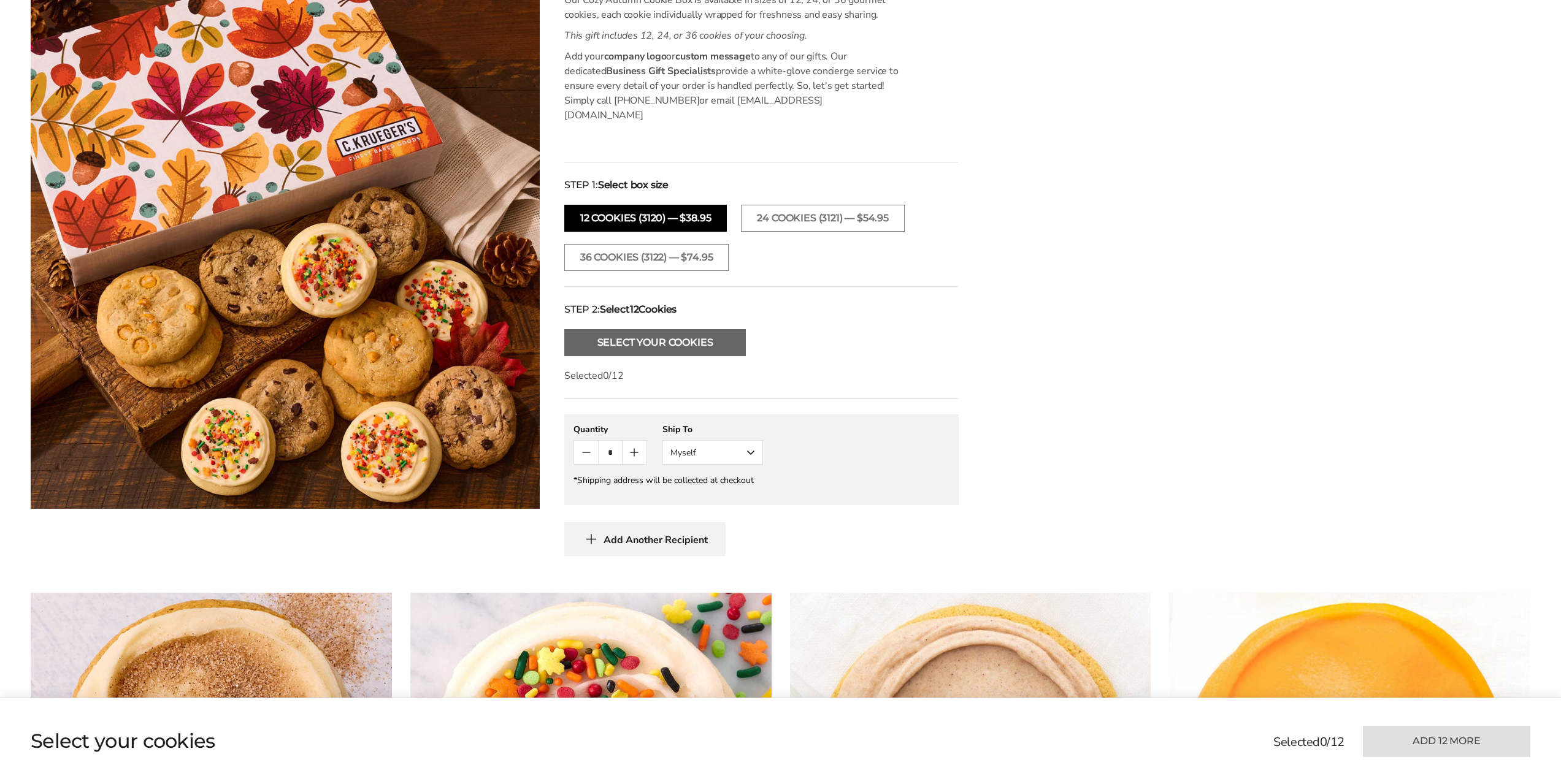
scroll to position [360, 0]
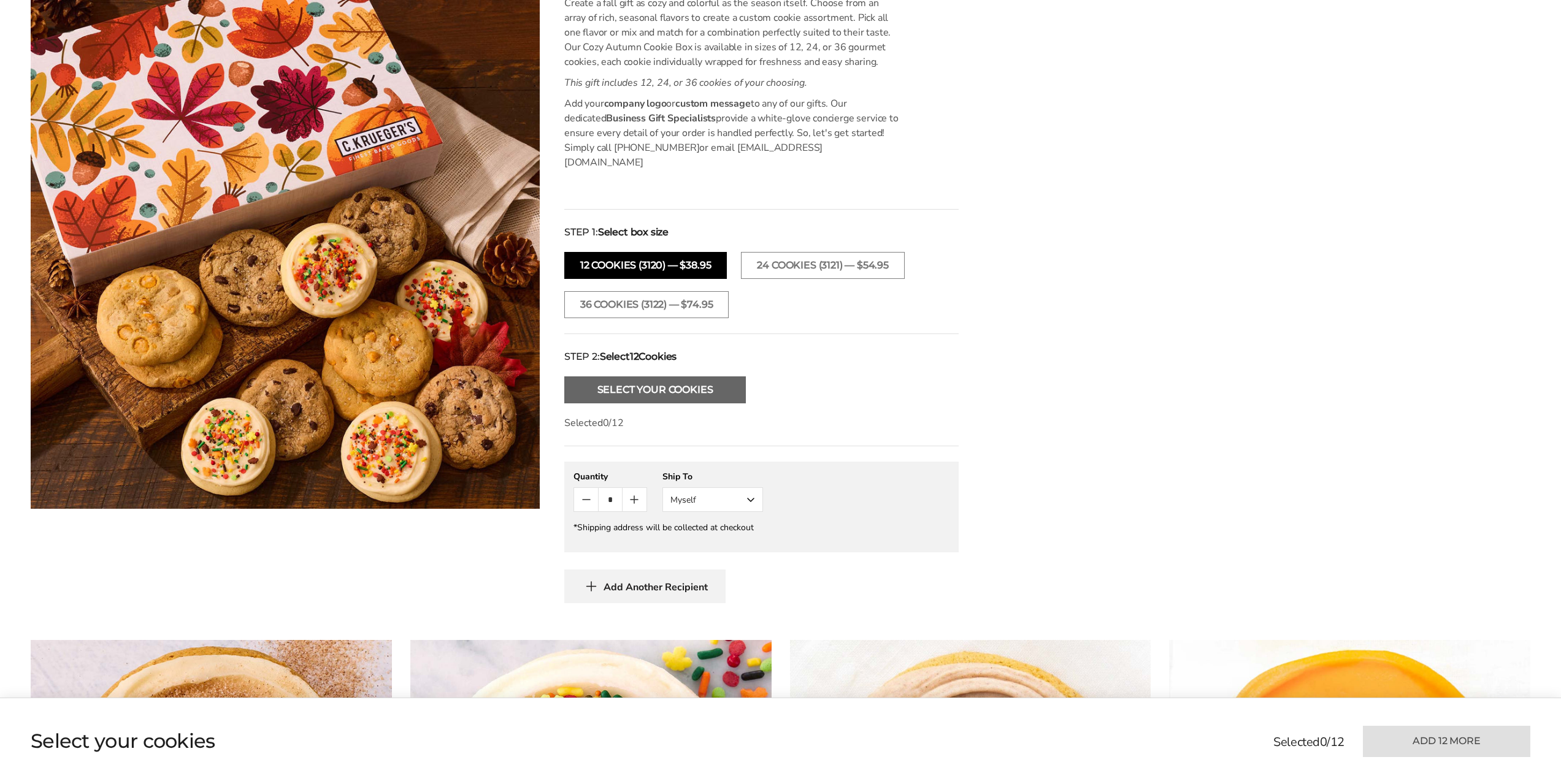
click at [711, 377] on button "Select Your Cookies" at bounding box center [654, 390] width 182 height 27
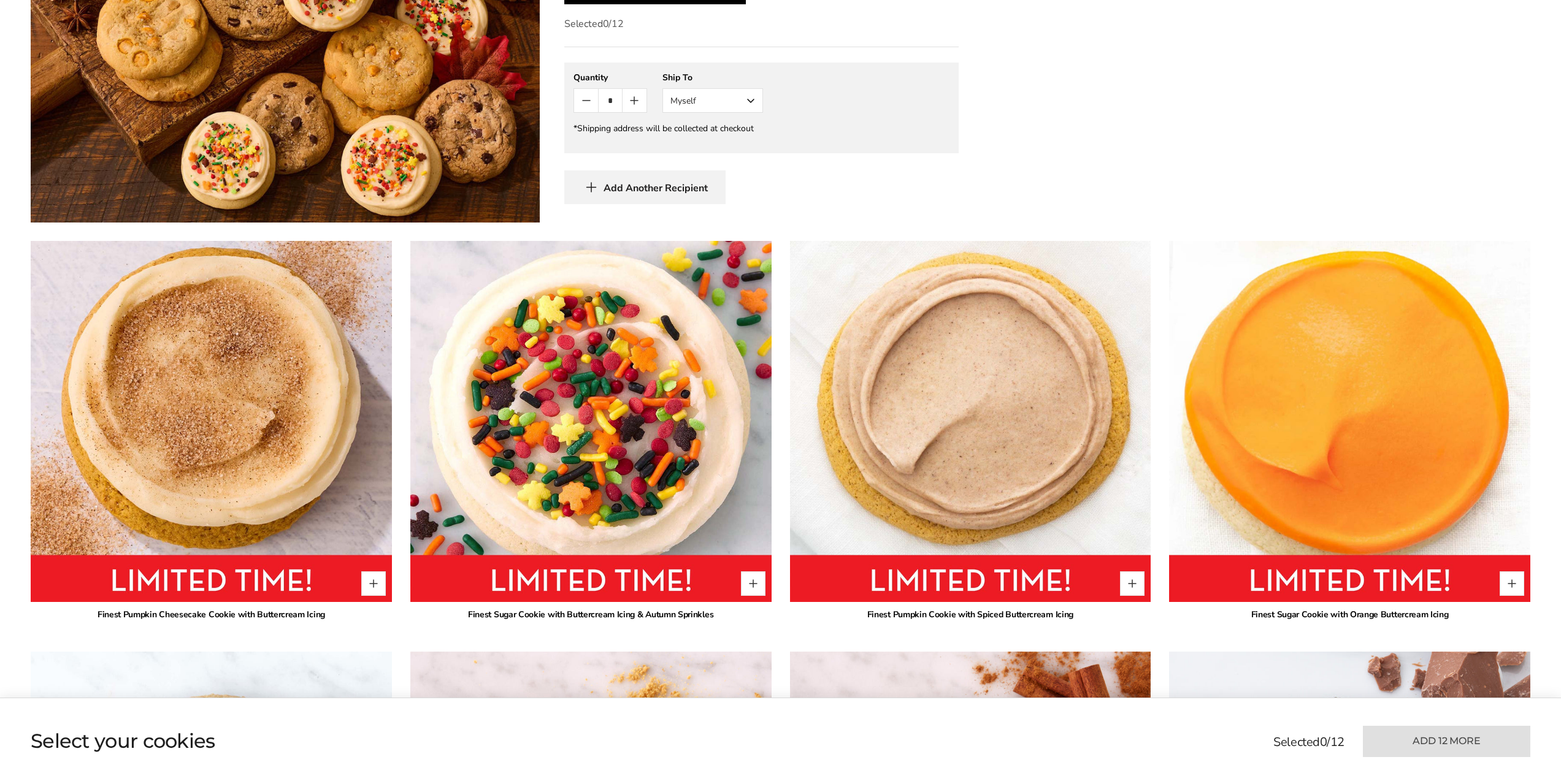
scroll to position [564, 0]
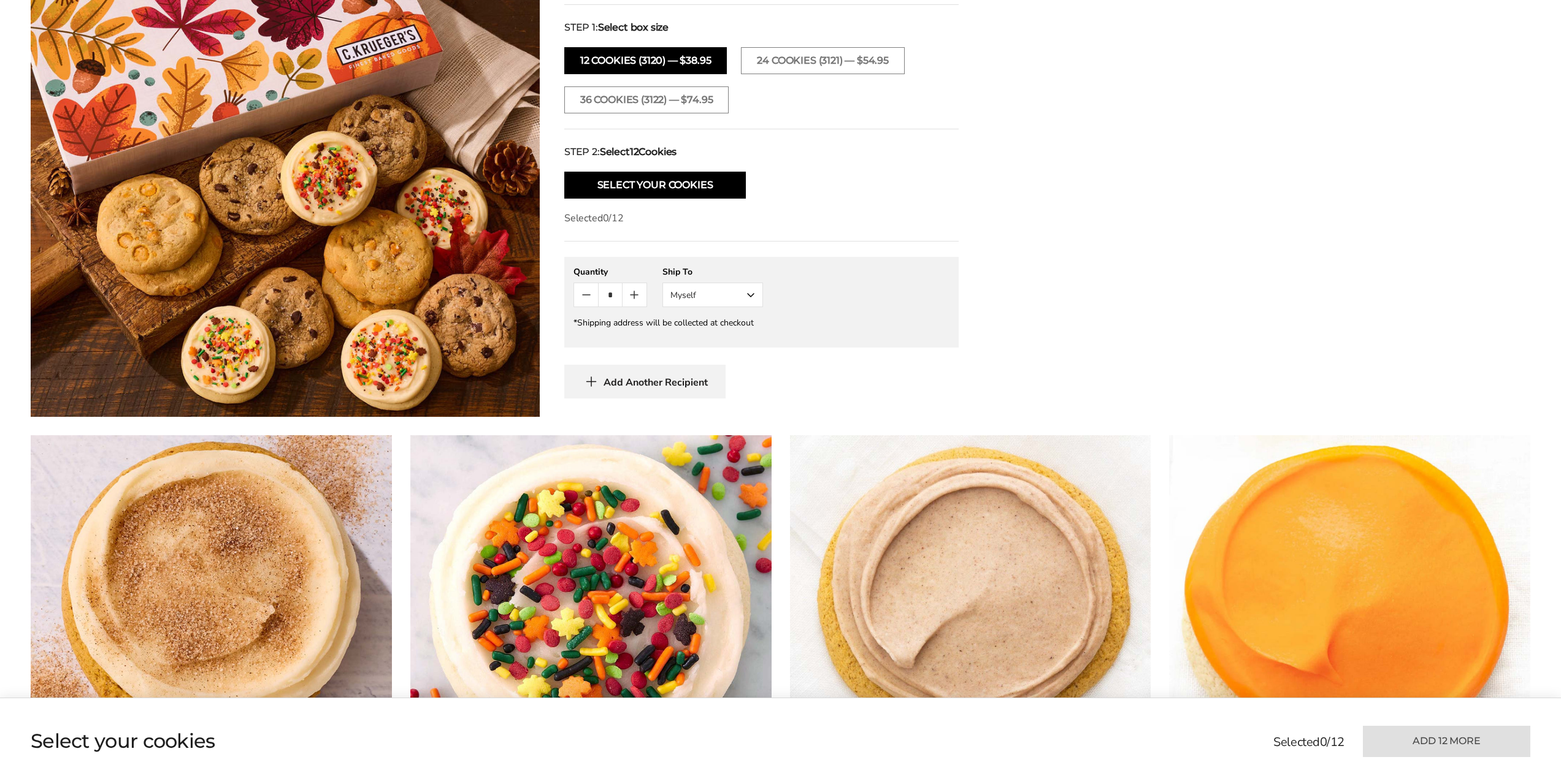
click at [1397, 98] on div "[PERSON_NAME] Cozy Autumn Cookie Gift Boxes – Select Your Cookies SKU: 3120 $38…" at bounding box center [780, 25] width 1499 height 784
